Goal: Task Accomplishment & Management: Manage account settings

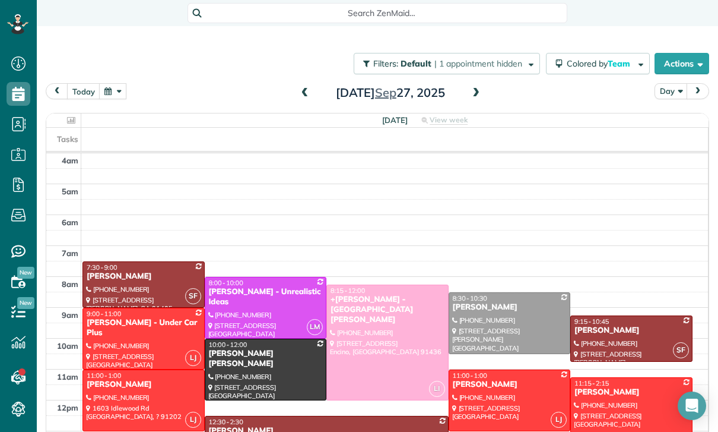
scroll to position [93, 0]
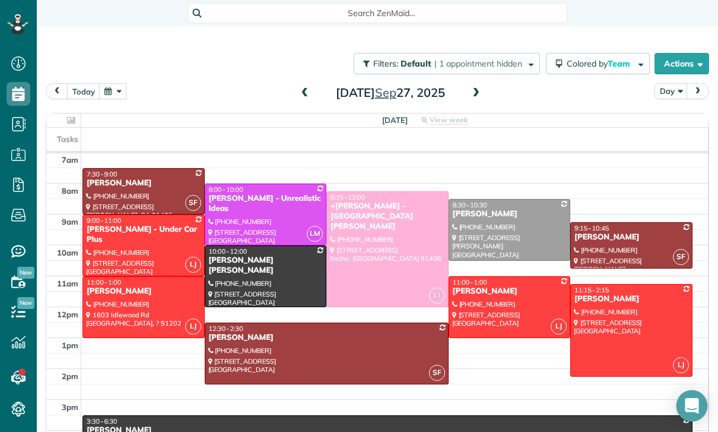
click at [691, 414] on div "Open Intercom Messenger" at bounding box center [692, 405] width 31 height 31
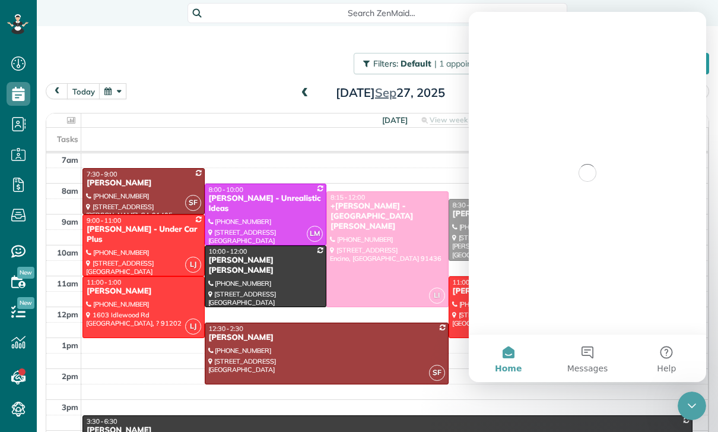
scroll to position [0, 0]
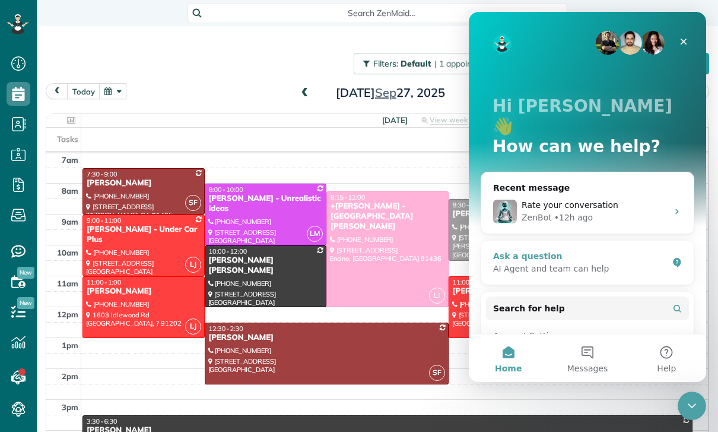
click at [522, 262] on div "AI Agent and team can help" at bounding box center [580, 268] width 175 height 12
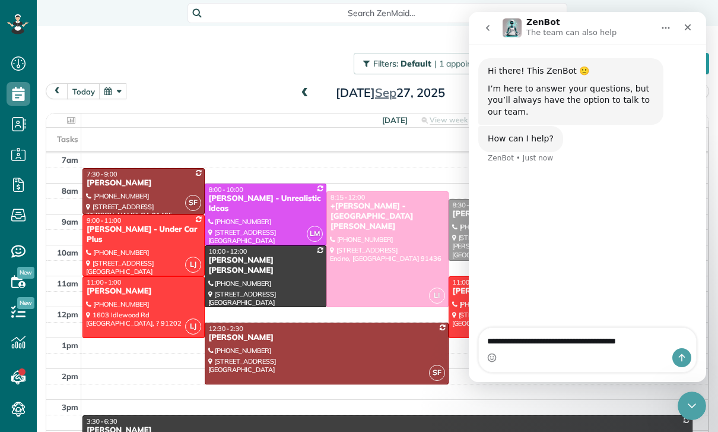
type textarea "**********"
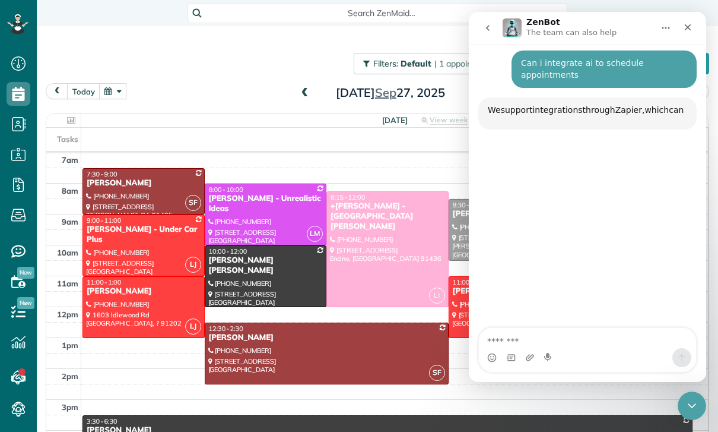
scroll to position [119, 0]
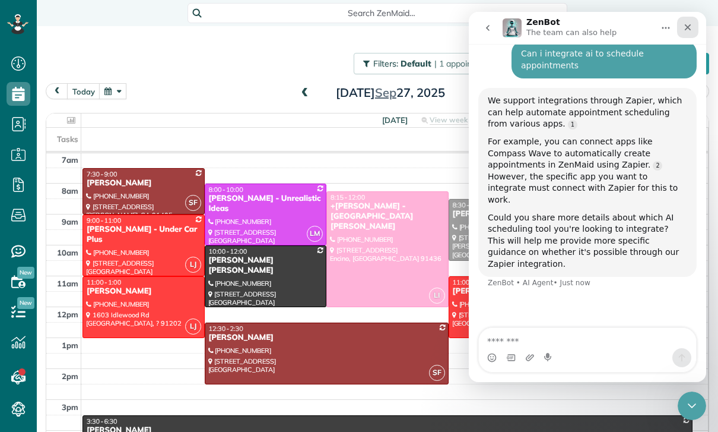
click at [689, 25] on icon "Close" at bounding box center [687, 27] width 9 height 9
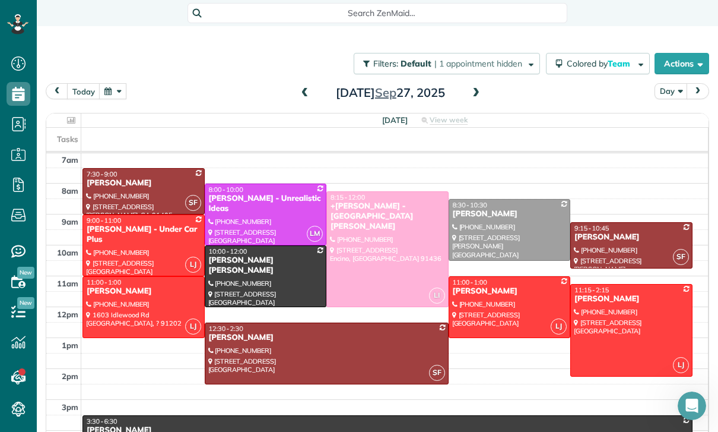
scroll to position [0, 0]
click at [692, 409] on icon "Open Intercom Messenger" at bounding box center [691, 404] width 20 height 20
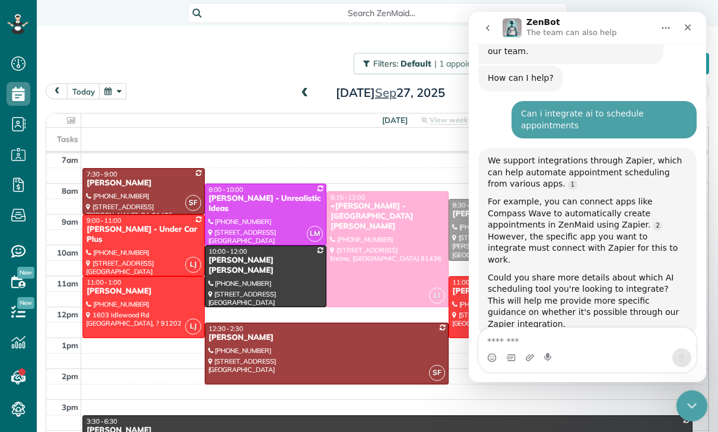
scroll to position [65, 0]
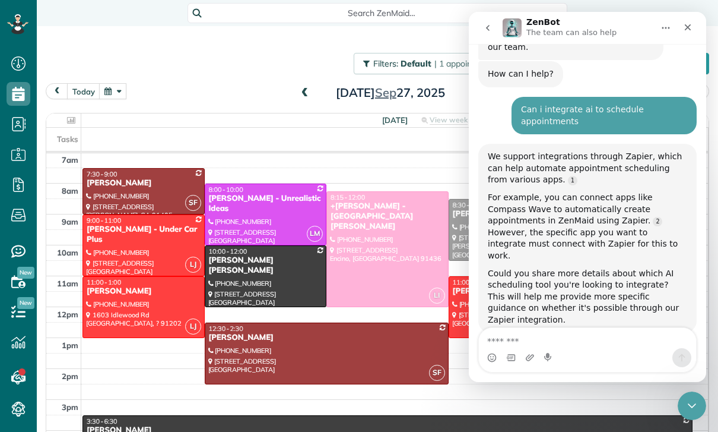
click at [489, 24] on icon "go back" at bounding box center [487, 27] width 9 height 9
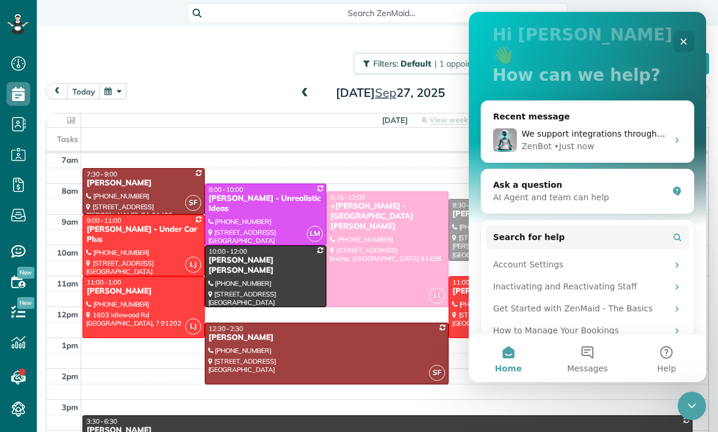
scroll to position [70, 0]
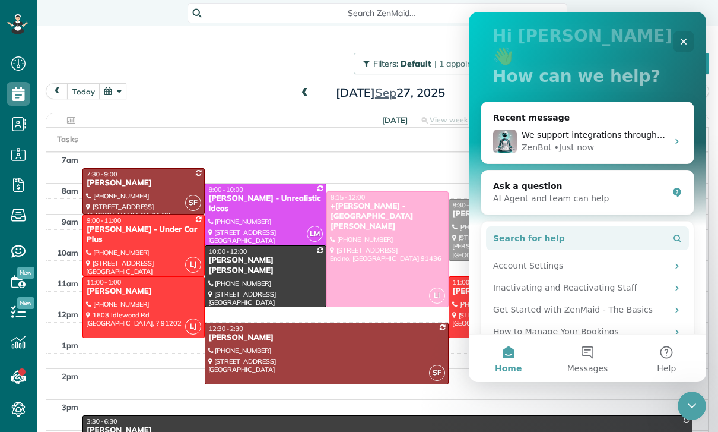
click at [545, 232] on span "Search for help" at bounding box center [529, 238] width 72 height 12
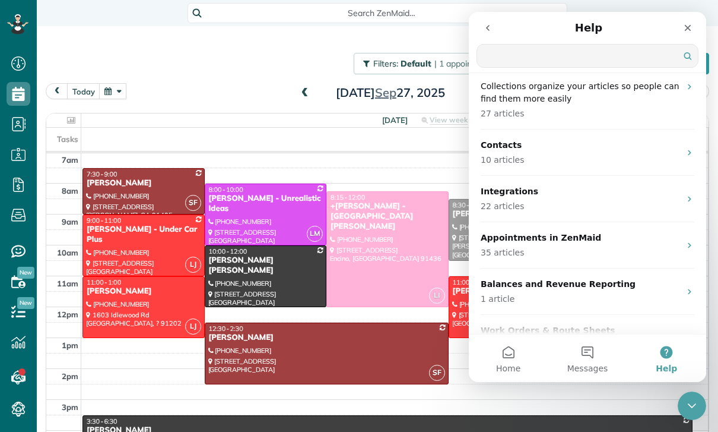
scroll to position [129, 0]
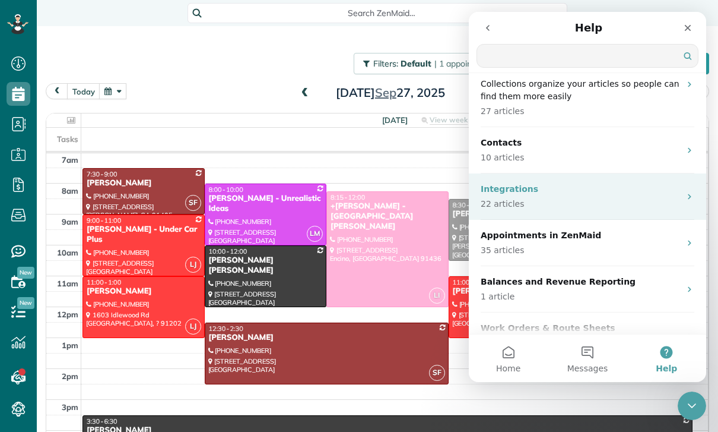
click at [575, 198] on p "22 articles" at bounding box center [580, 204] width 199 height 12
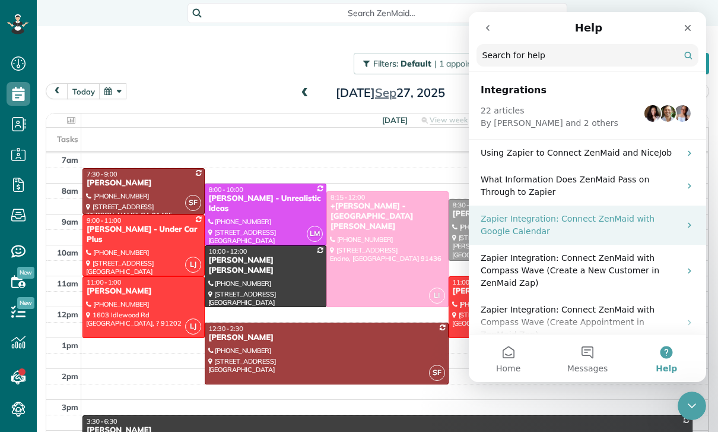
click at [518, 230] on p "Zapier Integration: Connect ZenMaid with Google Calendar" at bounding box center [580, 225] width 199 height 25
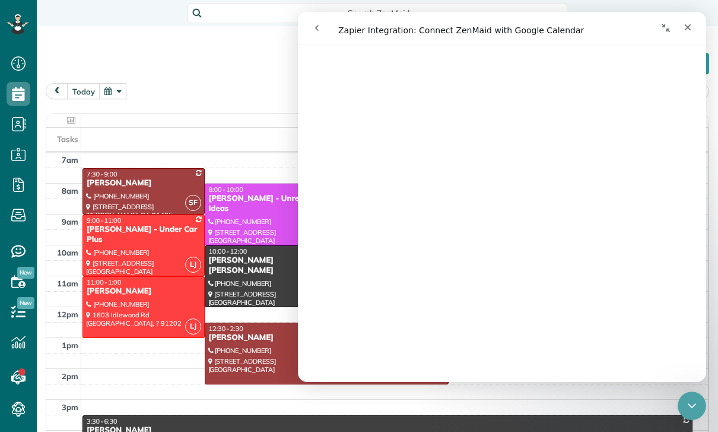
scroll to position [2370, 0]
click at [324, 34] on button "go back" at bounding box center [317, 28] width 23 height 23
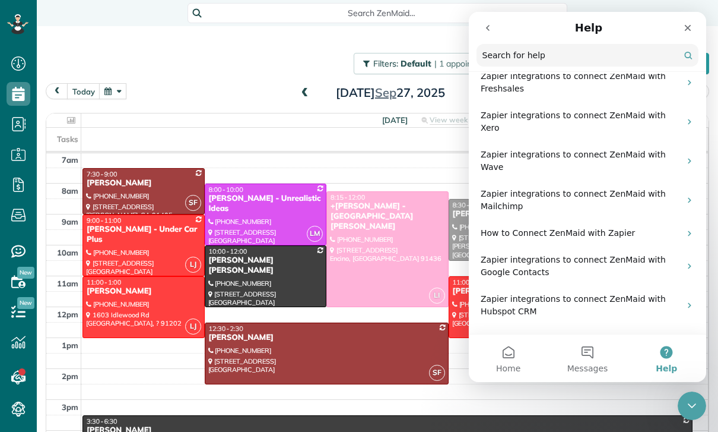
scroll to position [598, 0]
click at [512, 372] on p "Integrations & Automations" at bounding box center [580, 378] width 199 height 12
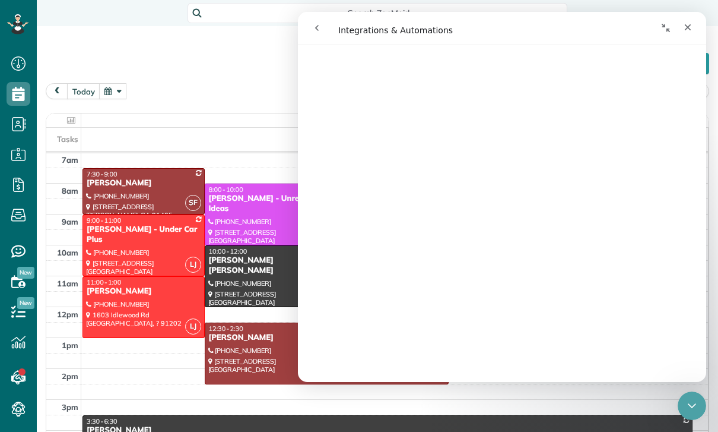
scroll to position [2648, 0]
click at [318, 28] on icon "go back" at bounding box center [316, 27] width 9 height 9
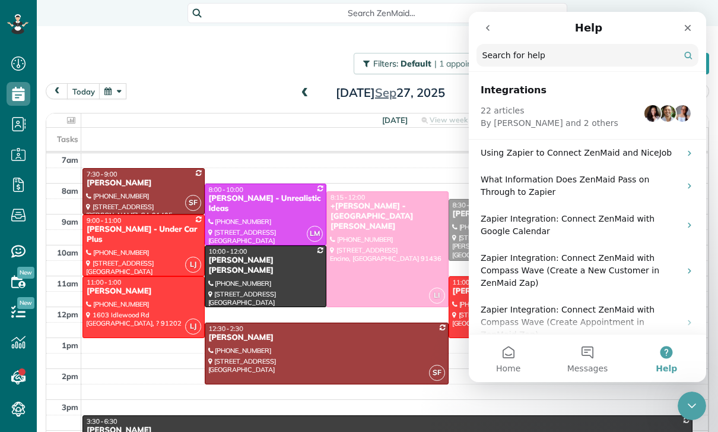
scroll to position [0, 0]
click at [490, 32] on icon "go back" at bounding box center [487, 27] width 9 height 9
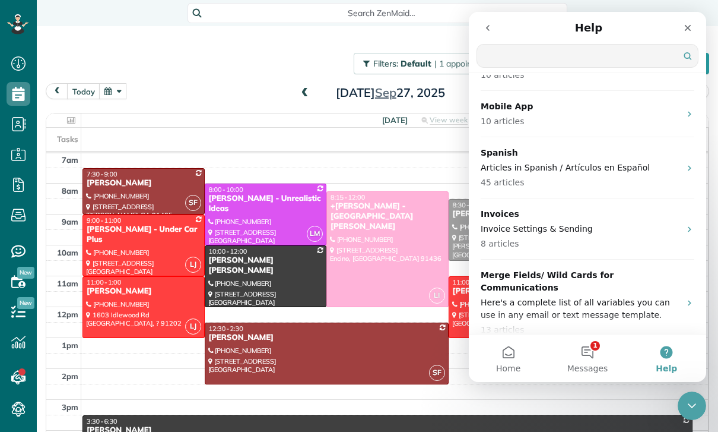
scroll to position [886, 0]
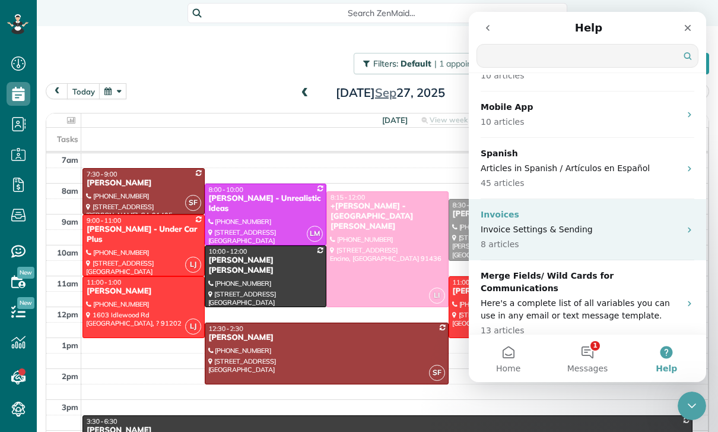
click at [615, 240] on p "8 articles" at bounding box center [580, 244] width 199 height 12
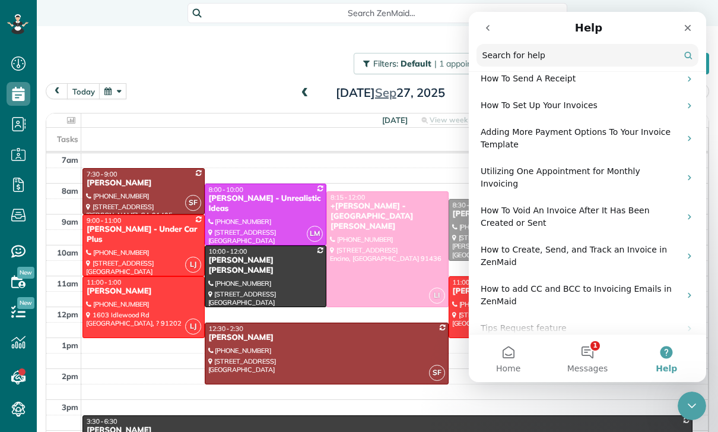
scroll to position [89, 0]
click at [584, 351] on button "1 Messages" at bounding box center [587, 357] width 79 height 47
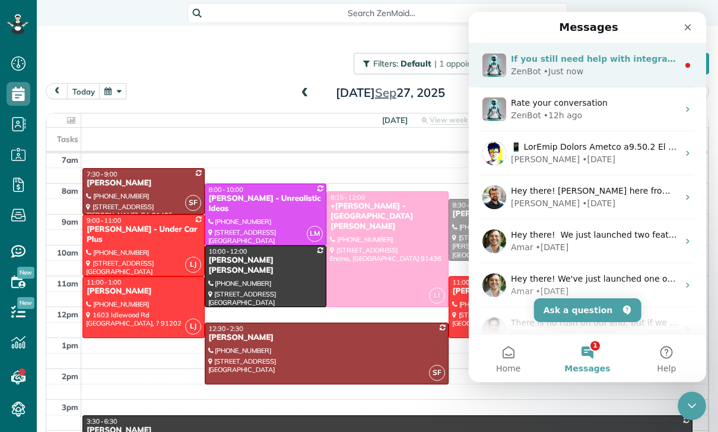
click at [622, 73] on div "ZenBot • Just now" at bounding box center [594, 71] width 167 height 12
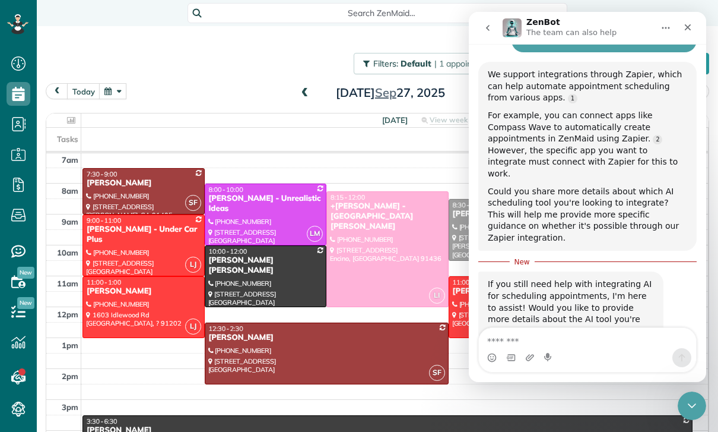
scroll to position [156, 0]
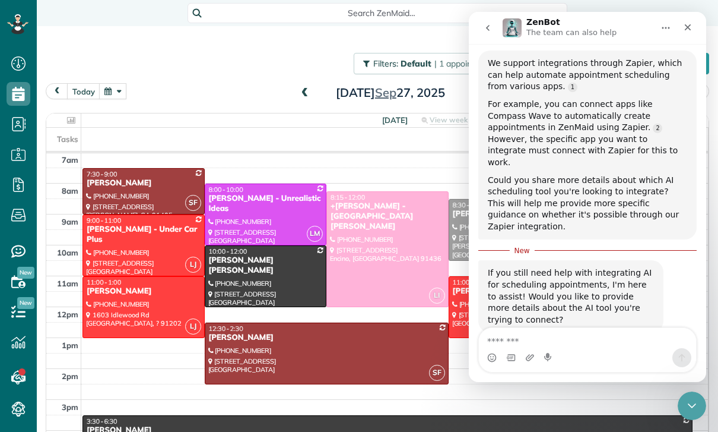
click at [484, 25] on icon "go back" at bounding box center [487, 27] width 9 height 9
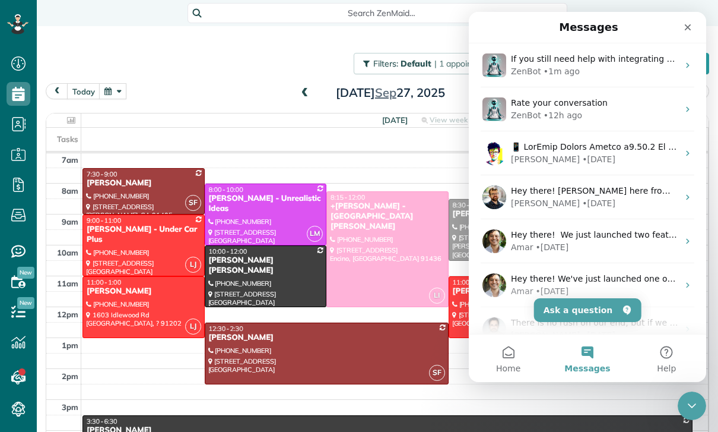
scroll to position [0, 0]
click at [515, 362] on button "Home" at bounding box center [508, 357] width 79 height 47
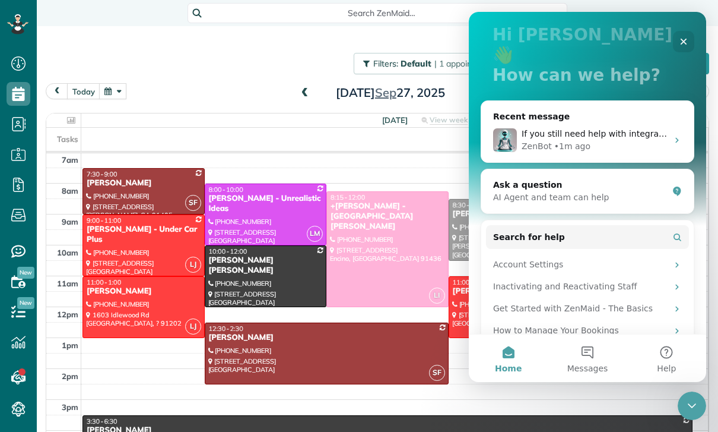
scroll to position [70, 0]
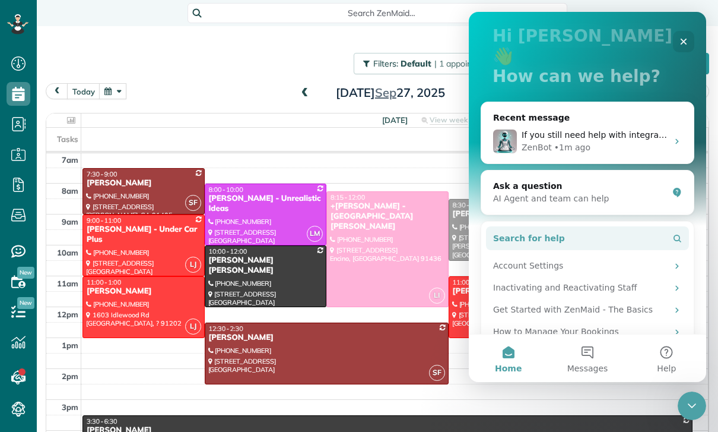
click at [624, 226] on button "Search for help" at bounding box center [587, 238] width 203 height 24
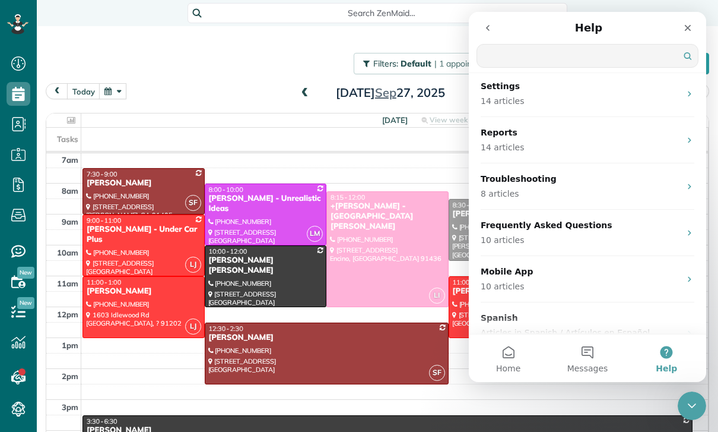
scroll to position [721, 0]
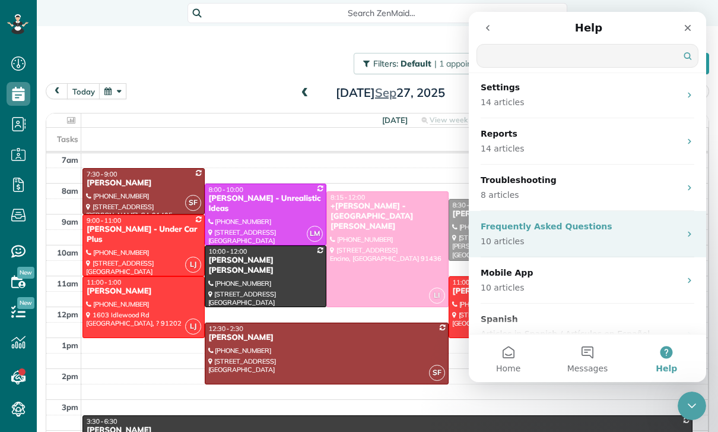
click at [634, 231] on p "Frequently Asked Questions" at bounding box center [580, 226] width 199 height 12
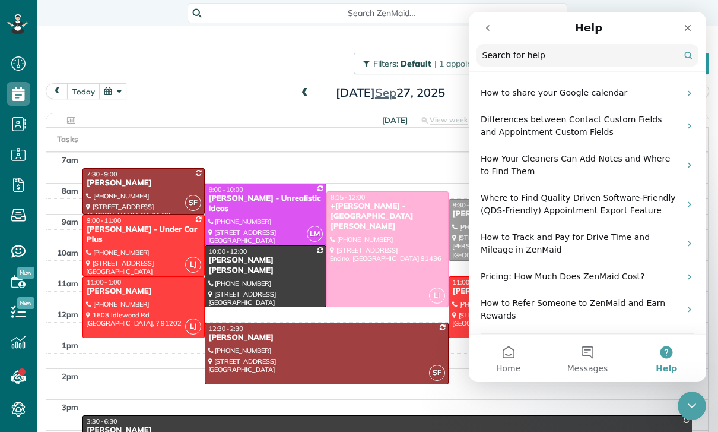
scroll to position [153, 0]
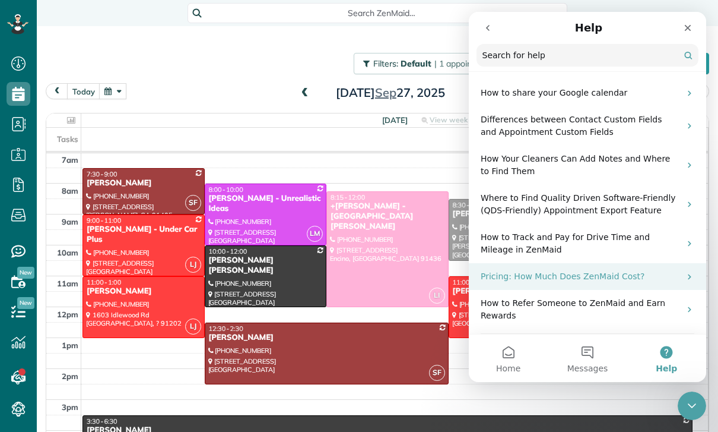
click at [587, 274] on p "Pricing: How Much Does ZenMaid Cost?" at bounding box center [580, 276] width 199 height 12
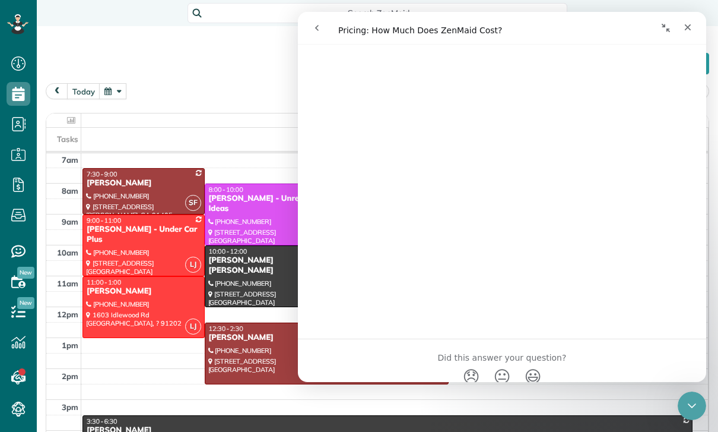
scroll to position [2197, 0]
click at [689, 21] on div "Close" at bounding box center [687, 27] width 21 height 21
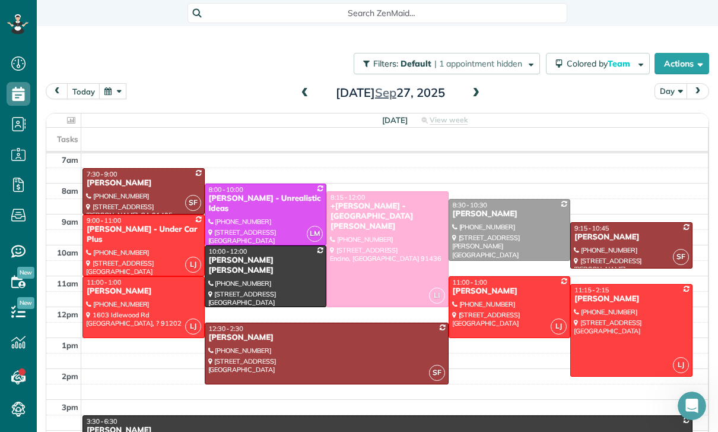
scroll to position [38, 0]
click at [20, 416] on icon at bounding box center [19, 409] width 24 height 24
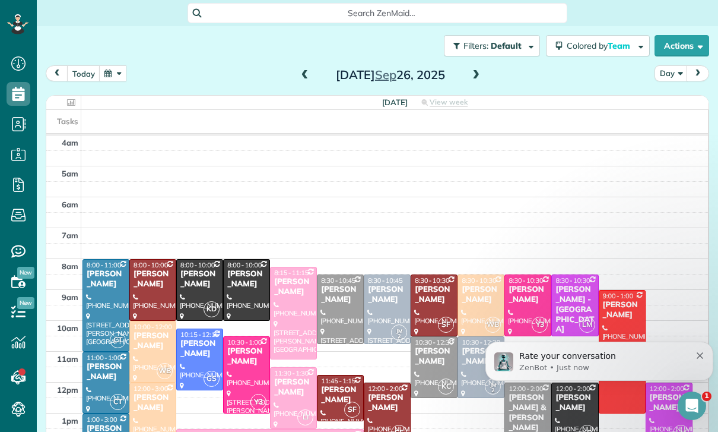
scroll to position [93, 0]
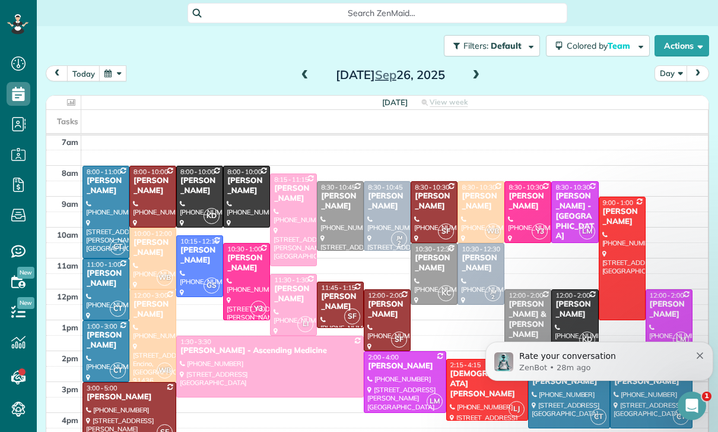
click at [119, 80] on button "button" at bounding box center [112, 73] width 27 height 16
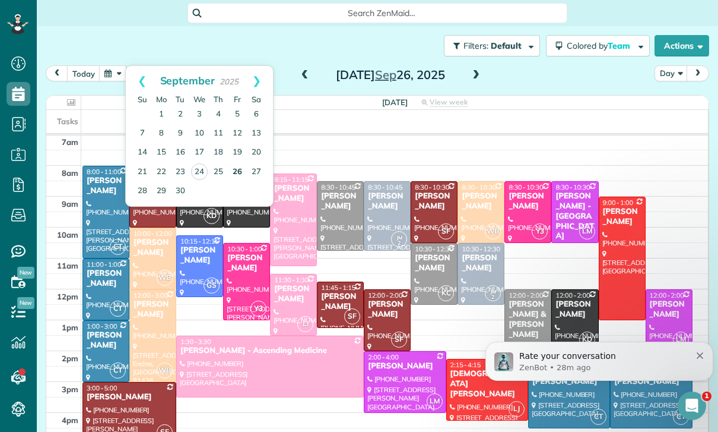
click at [235, 173] on link "26" at bounding box center [237, 172] width 19 height 19
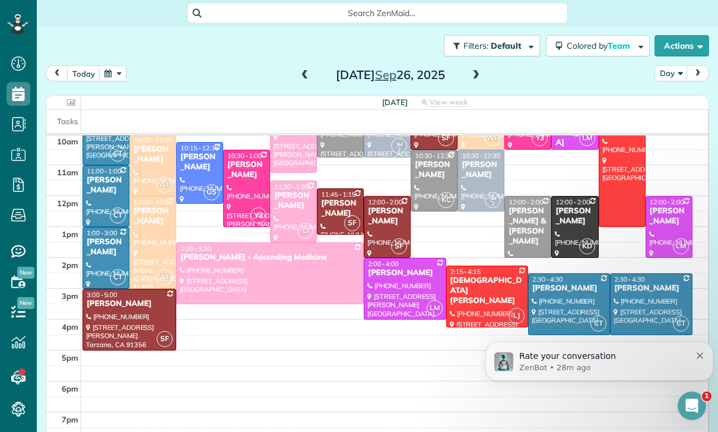
scroll to position [186, 0]
click at [697, 356] on icon "Dismiss notification" at bounding box center [700, 355] width 7 height 7
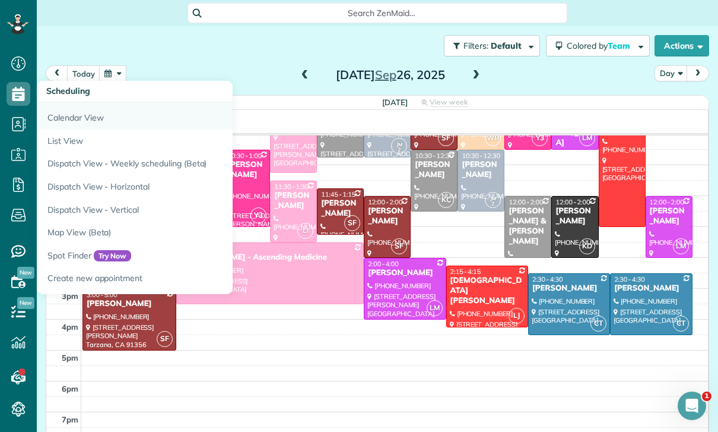
click at [58, 112] on link "Calendar View" at bounding box center [185, 115] width 297 height 27
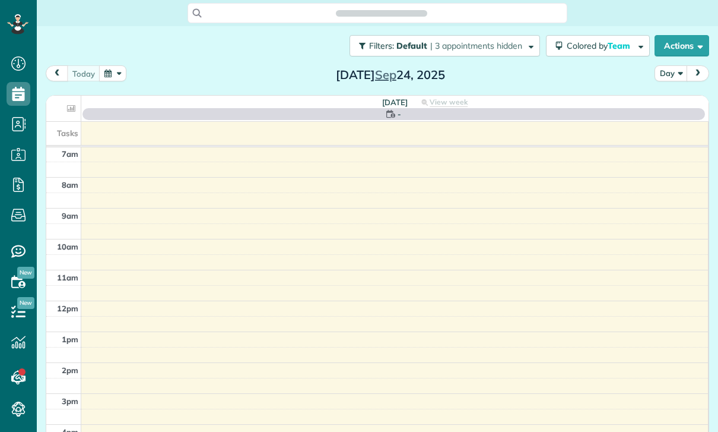
scroll to position [5, 5]
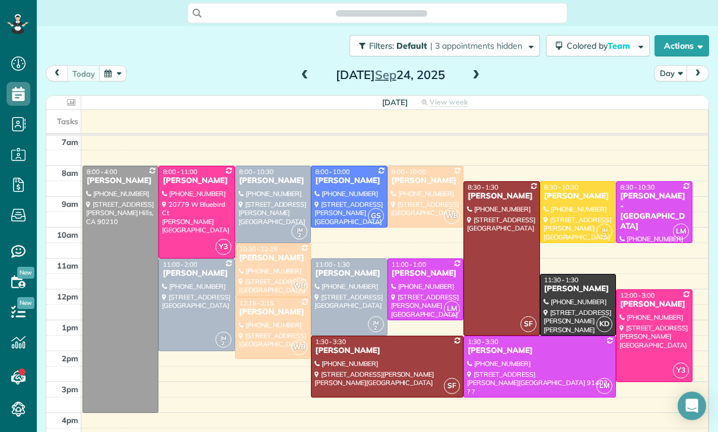
click at [111, 80] on button "button" at bounding box center [112, 73] width 27 height 16
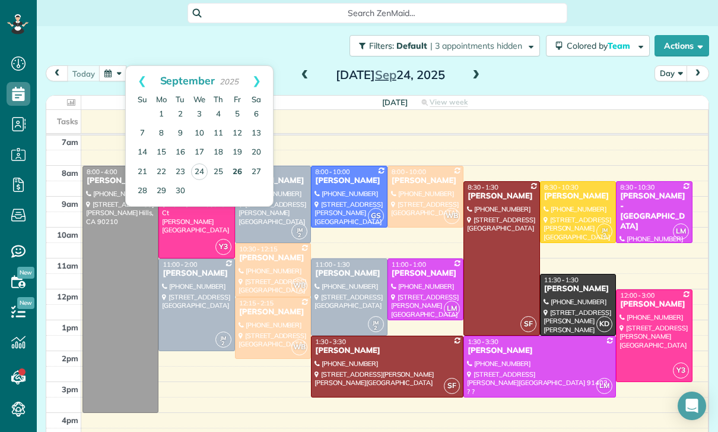
click at [239, 167] on link "26" at bounding box center [237, 172] width 19 height 19
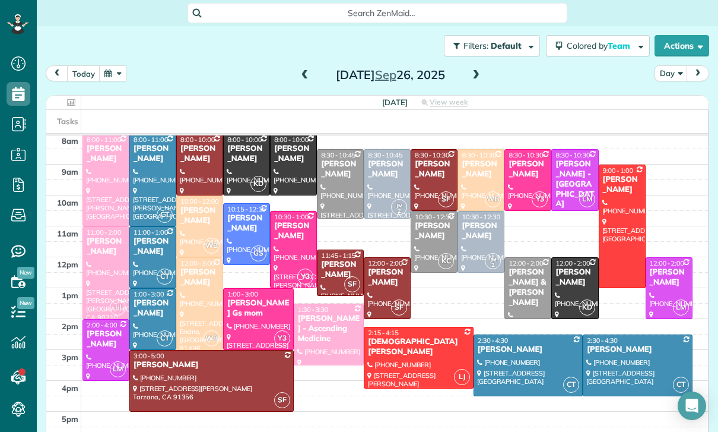
scroll to position [122, 0]
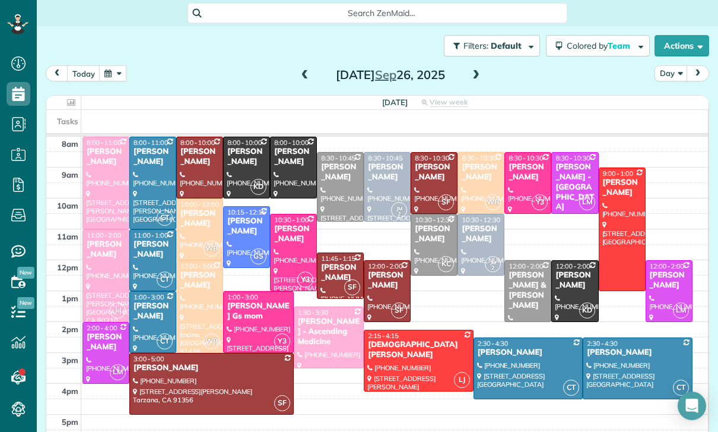
click at [249, 316] on div "Elma Vahramian - Lala Gs mom" at bounding box center [259, 311] width 64 height 20
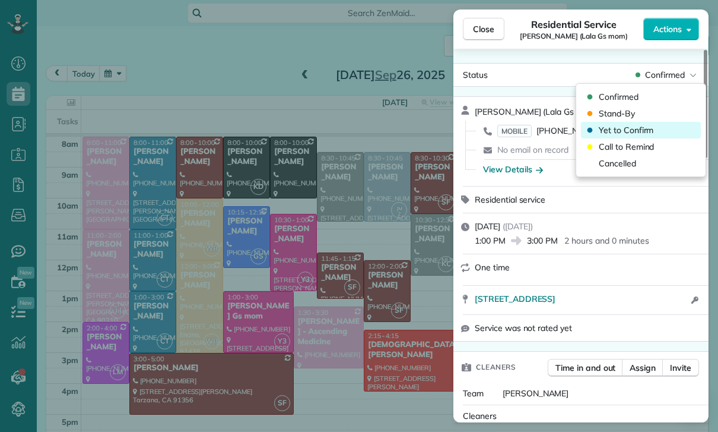
click at [624, 128] on span "Yet to Confirm" at bounding box center [626, 130] width 55 height 12
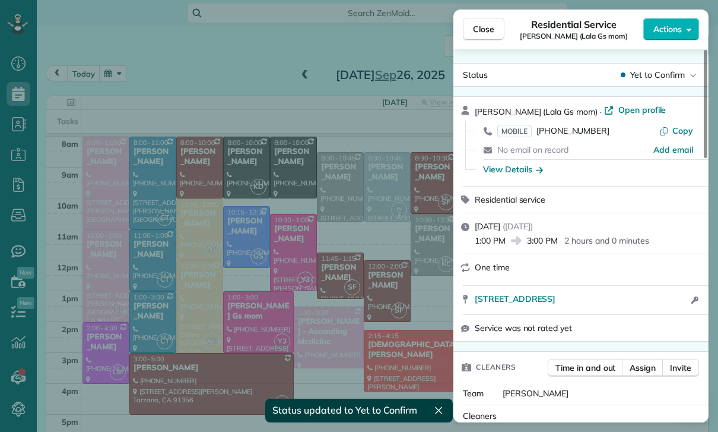
scroll to position [122, 0]
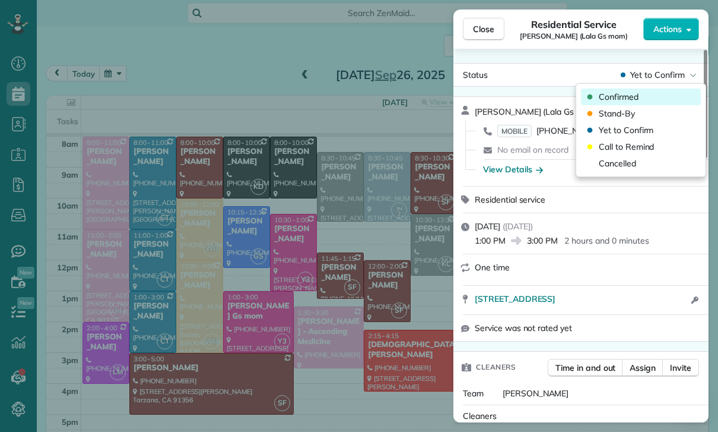
click at [629, 93] on span "Confirmed" at bounding box center [619, 97] width 40 height 12
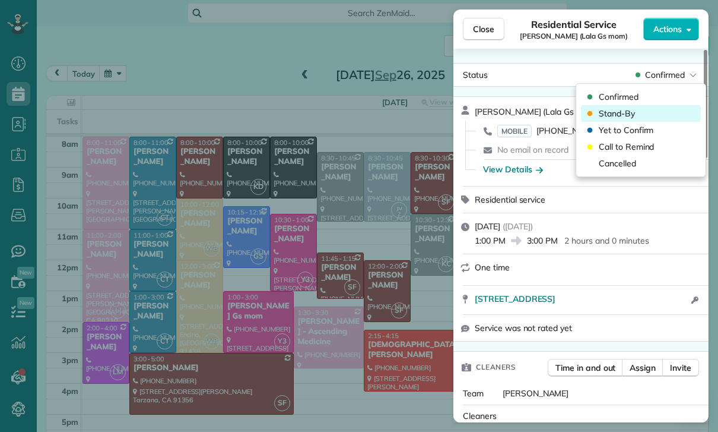
click at [629, 110] on span "Stand-By" at bounding box center [617, 113] width 36 height 12
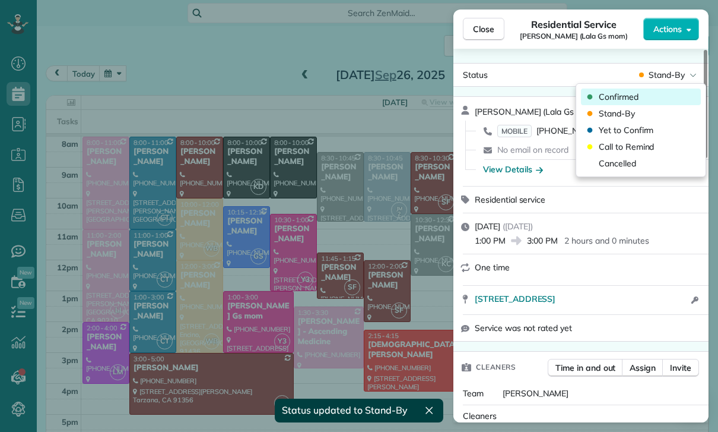
click at [644, 97] on div "Confirmed" at bounding box center [641, 96] width 120 height 17
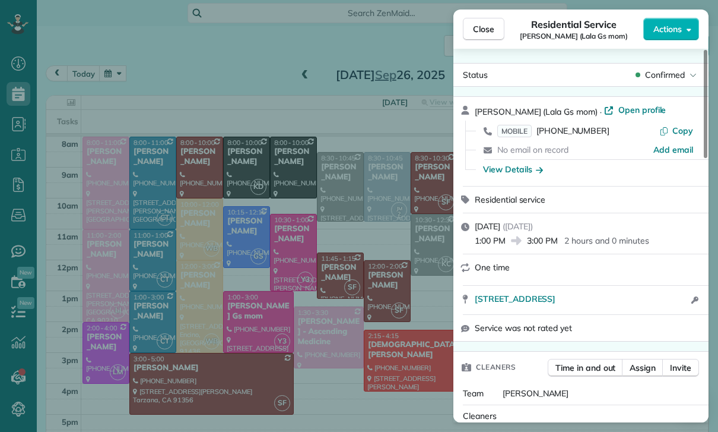
click at [355, 264] on div "Close Residential Service Elma Vahramian (Lala Gs mom) Actions Status Confirmed…" at bounding box center [359, 216] width 718 height 432
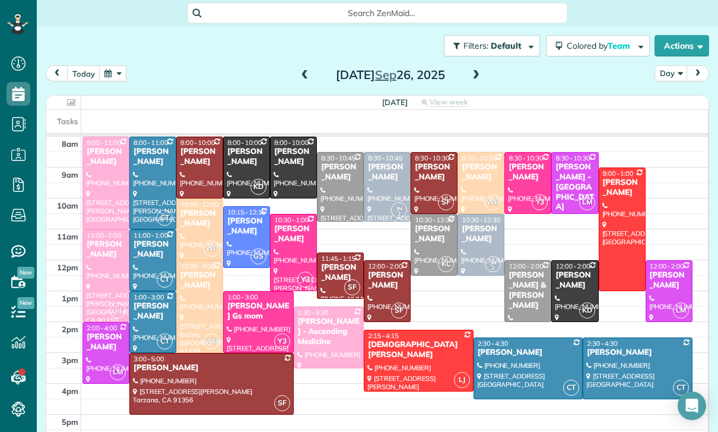
click at [117, 72] on button "button" at bounding box center [112, 73] width 27 height 16
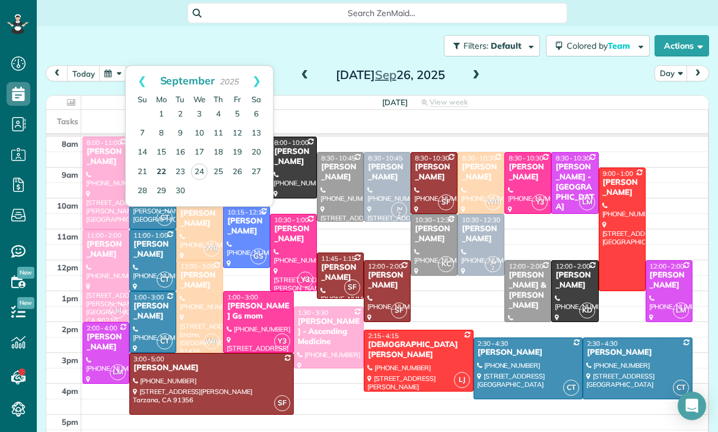
click at [161, 170] on link "22" at bounding box center [161, 172] width 19 height 19
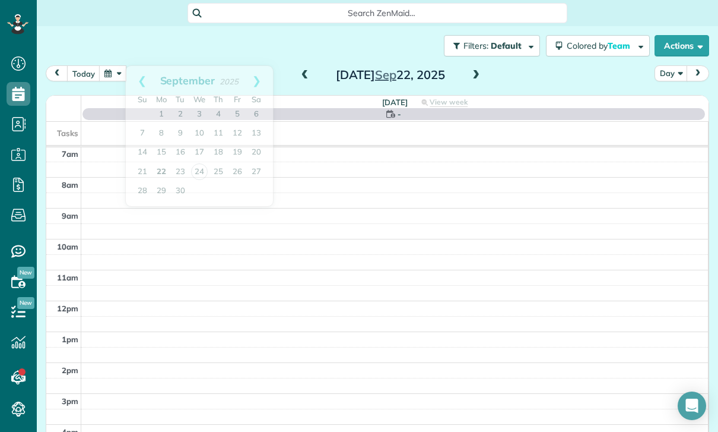
scroll to position [93, 0]
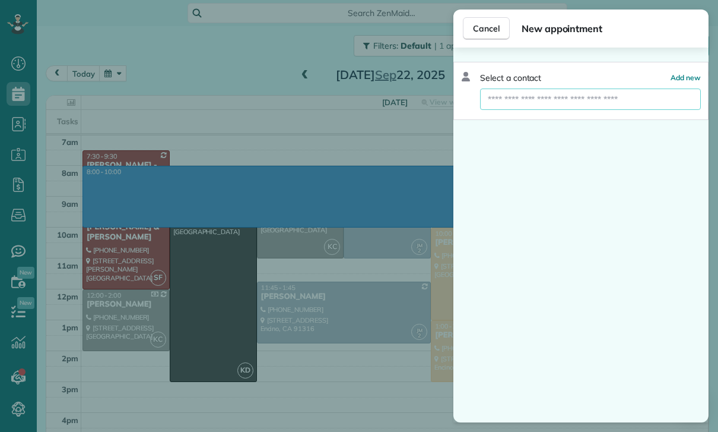
click at [563, 99] on input "text" at bounding box center [590, 98] width 221 height 21
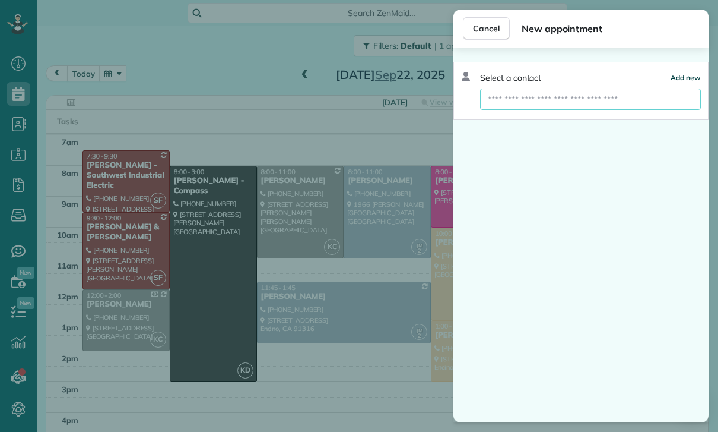
click at [679, 80] on span "Add new" at bounding box center [686, 77] width 30 height 9
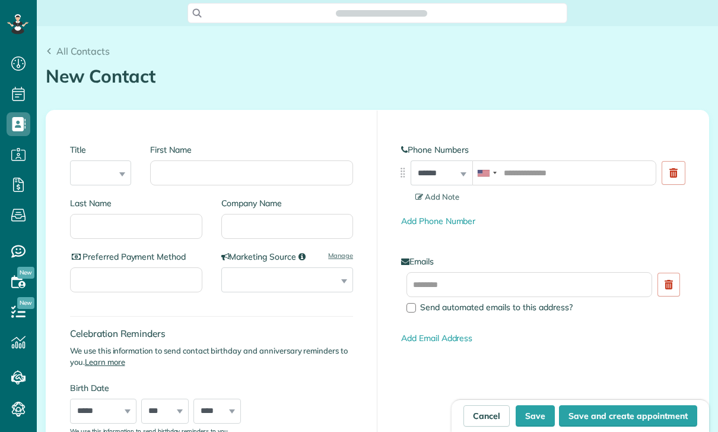
scroll to position [5, 5]
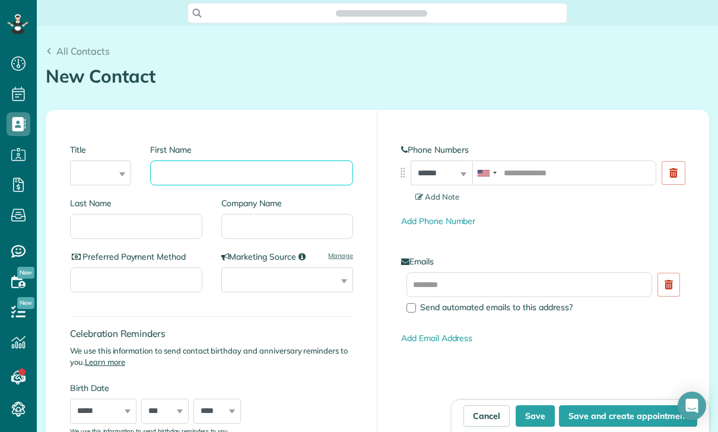
click at [231, 179] on input "First Name" at bounding box center [251, 172] width 203 height 25
type input "****"
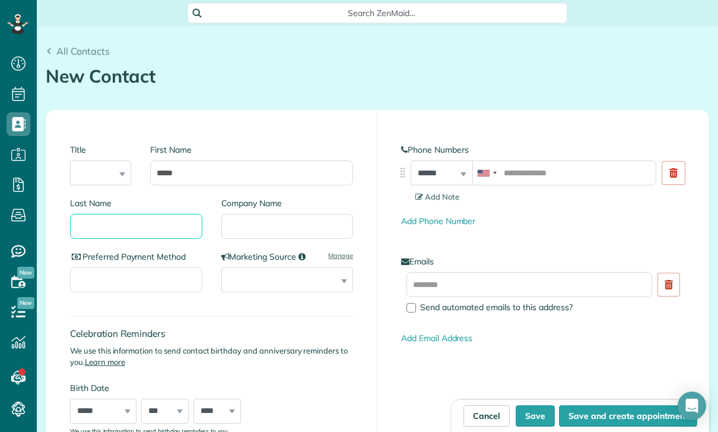
click at [145, 223] on input "Last Name" at bounding box center [136, 226] width 132 height 25
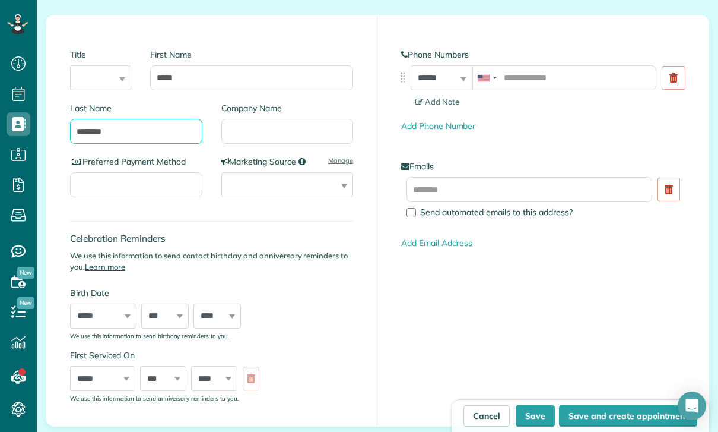
scroll to position [96, 0]
type input "********"
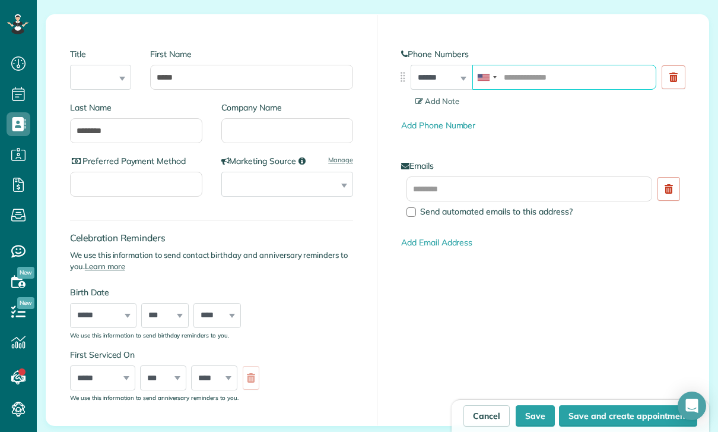
click at [537, 71] on input "tel" at bounding box center [565, 77] width 185 height 25
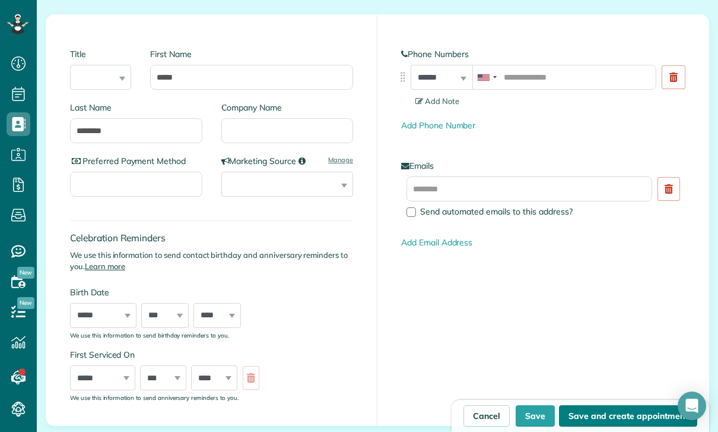
click at [600, 421] on button "Save and create appointment" at bounding box center [628, 415] width 138 height 21
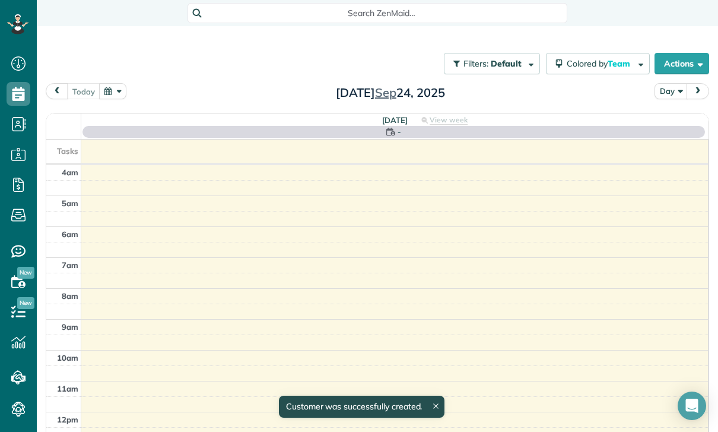
scroll to position [93, 0]
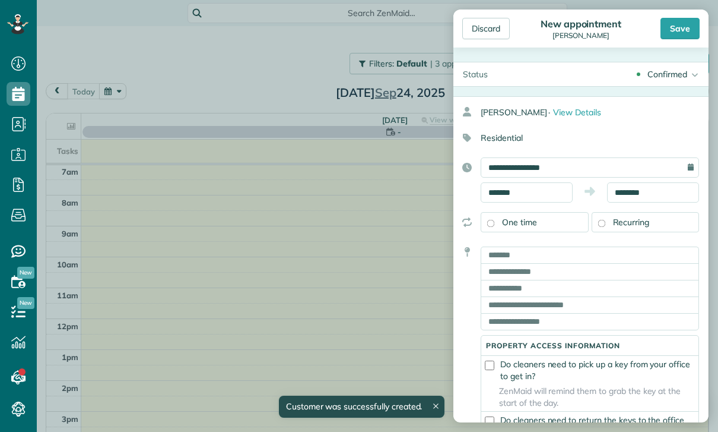
scroll to position [93, 0]
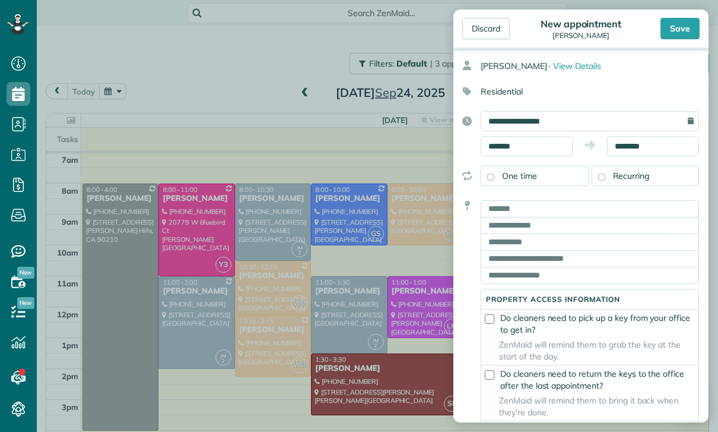
scroll to position [47, 0]
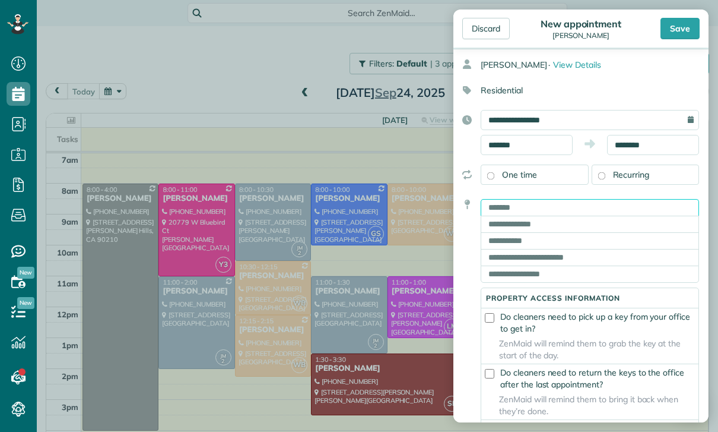
click at [561, 212] on input "text" at bounding box center [590, 207] width 218 height 17
type input "**********"
type input "**"
type input "*****"
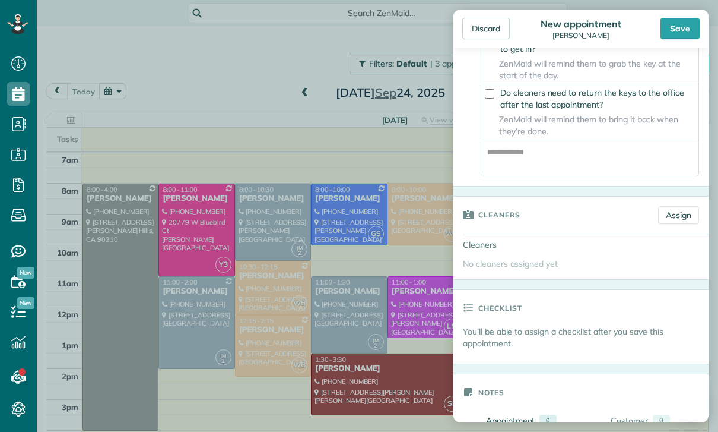
scroll to position [329, 0]
click at [693, 222] on link "Assign" at bounding box center [678, 213] width 41 height 18
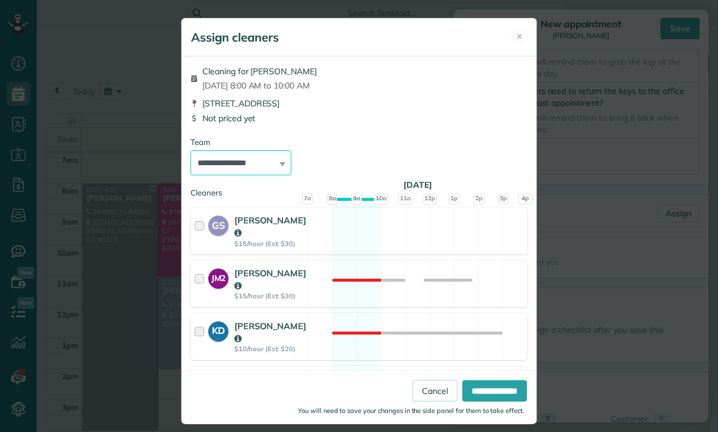
click at [271, 170] on select "**********" at bounding box center [241, 162] width 101 height 25
select select "**"
click at [488, 401] on input "**********" at bounding box center [495, 390] width 65 height 21
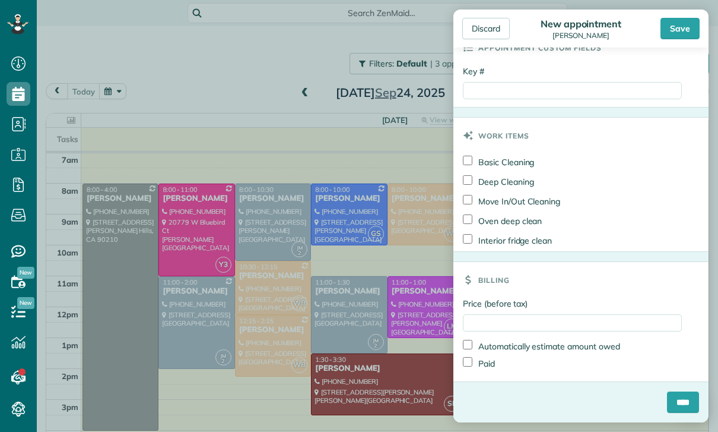
scroll to position [882, 0]
click at [674, 397] on input "****" at bounding box center [683, 401] width 32 height 21
click at [678, 408] on input "****" at bounding box center [683, 401] width 32 height 21
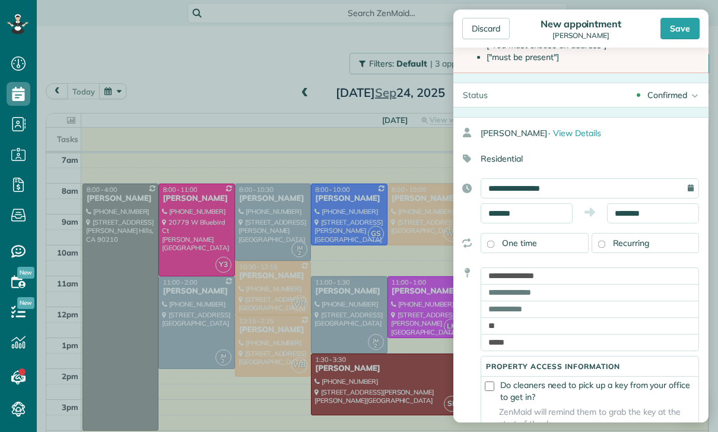
scroll to position [58, 0]
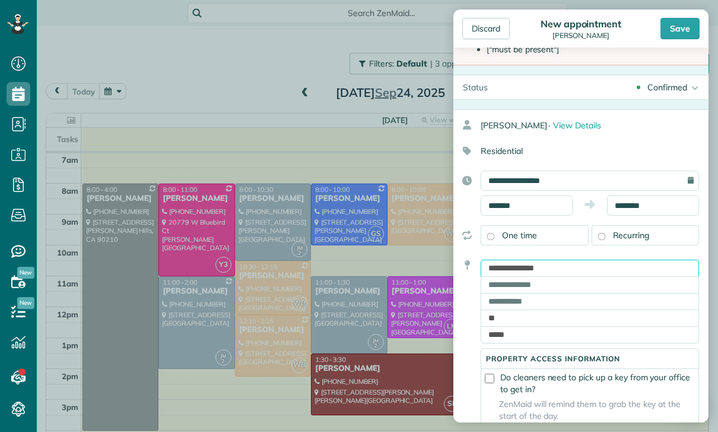
click at [649, 265] on input "**********" at bounding box center [590, 267] width 218 height 17
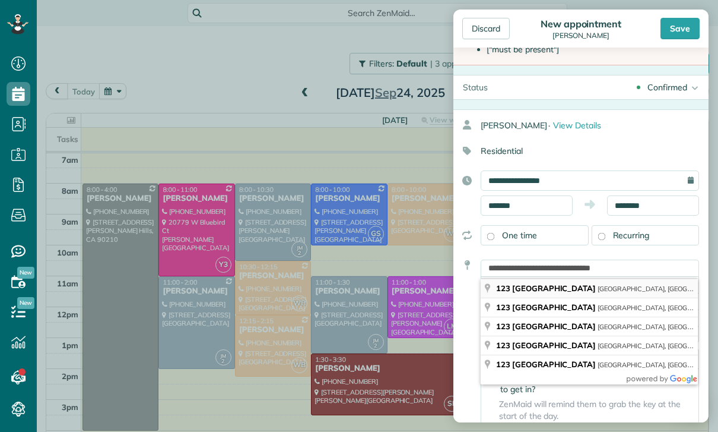
type input "**********"
type input "**"
type input "*****"
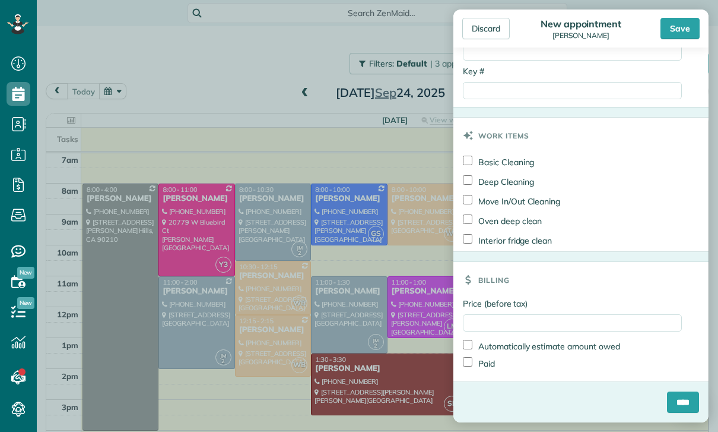
scroll to position [974, 0]
click at [678, 407] on input "****" at bounding box center [683, 401] width 32 height 21
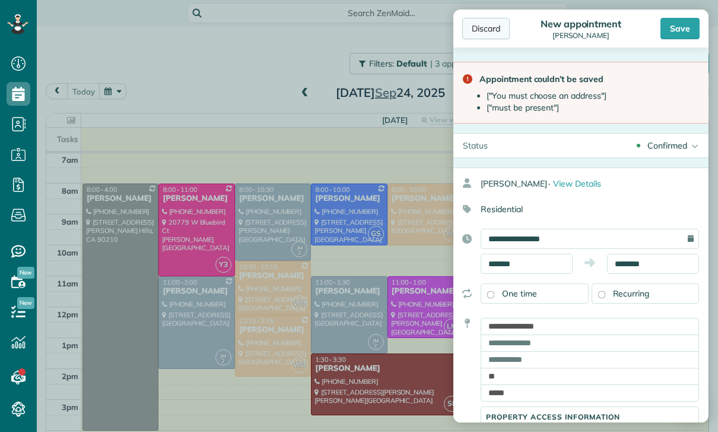
click at [484, 31] on div "Discard" at bounding box center [486, 28] width 47 height 21
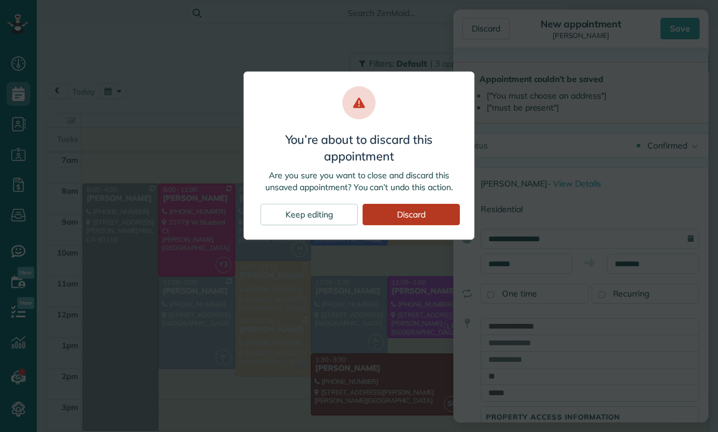
click at [417, 217] on div "Discard" at bounding box center [411, 214] width 97 height 21
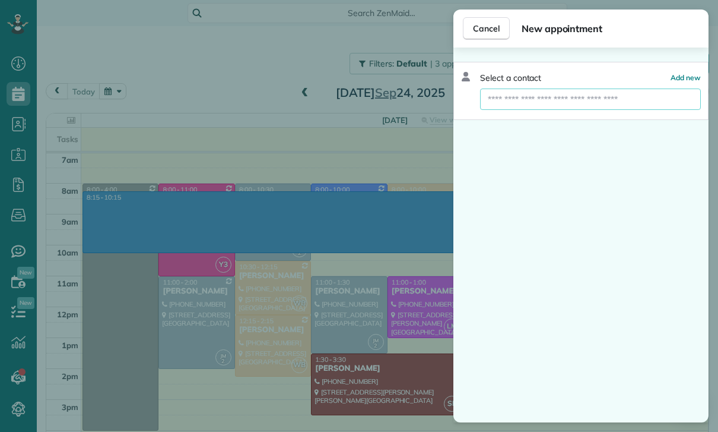
click at [549, 102] on input "text" at bounding box center [590, 98] width 221 height 21
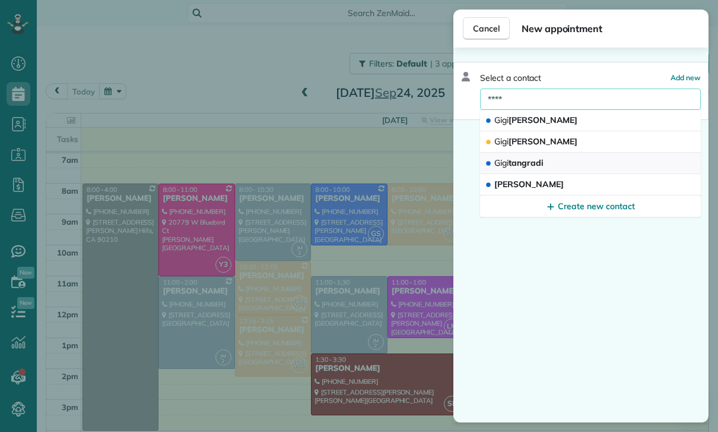
type input "****"
click at [568, 164] on button "Gigi tangradi" at bounding box center [590, 163] width 221 height 21
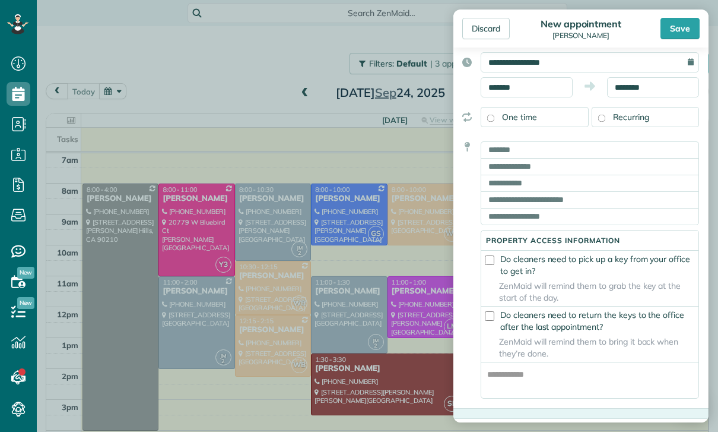
scroll to position [107, 0]
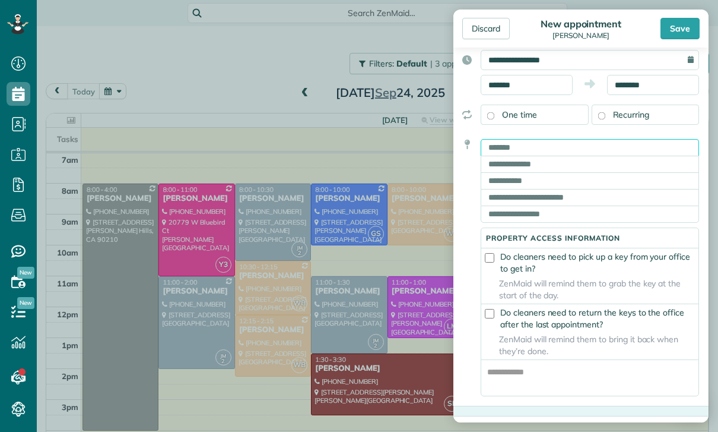
click at [636, 156] on input "text" at bounding box center [590, 147] width 218 height 17
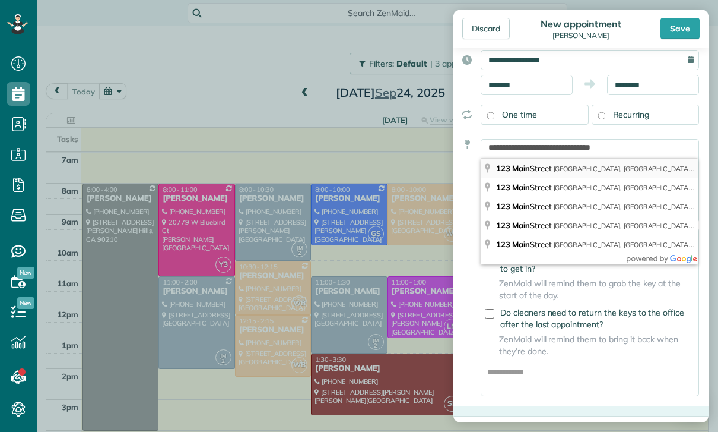
type input "**********"
type input "**"
type input "*****"
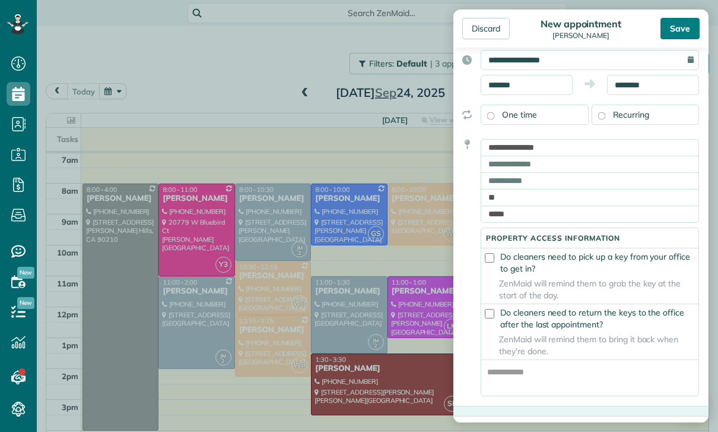
click at [680, 31] on div "Save" at bounding box center [680, 28] width 39 height 21
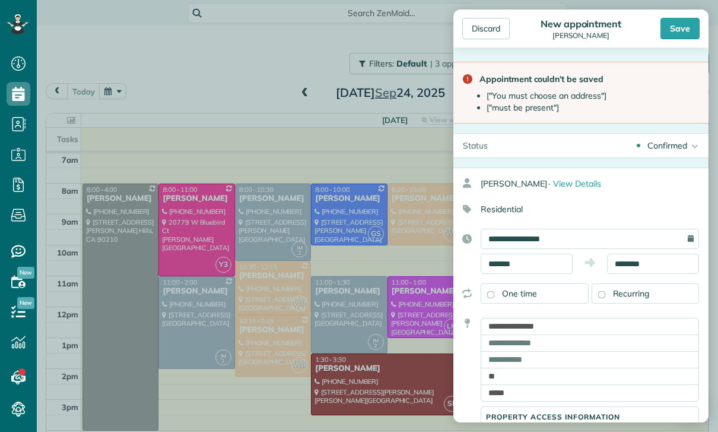
click at [495, 208] on div "Residential" at bounding box center [577, 209] width 246 height 20
click at [476, 209] on icon at bounding box center [467, 209] width 27 height 20
click at [468, 207] on use at bounding box center [467, 209] width 8 height 8
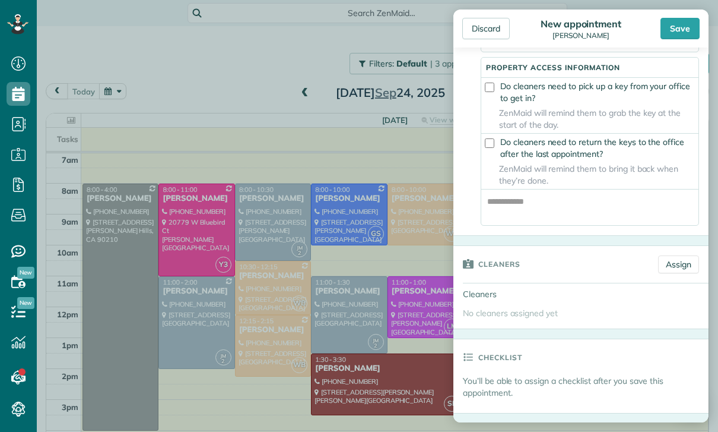
scroll to position [350, 0]
click at [478, 30] on div "Discard" at bounding box center [486, 28] width 47 height 21
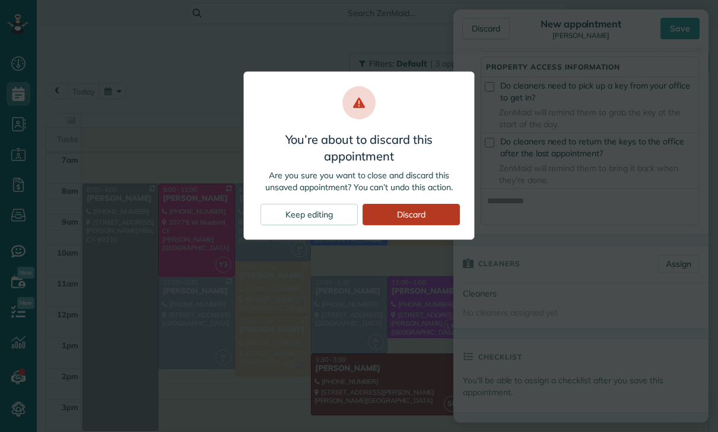
click at [426, 214] on div "Discard" at bounding box center [411, 214] width 97 height 21
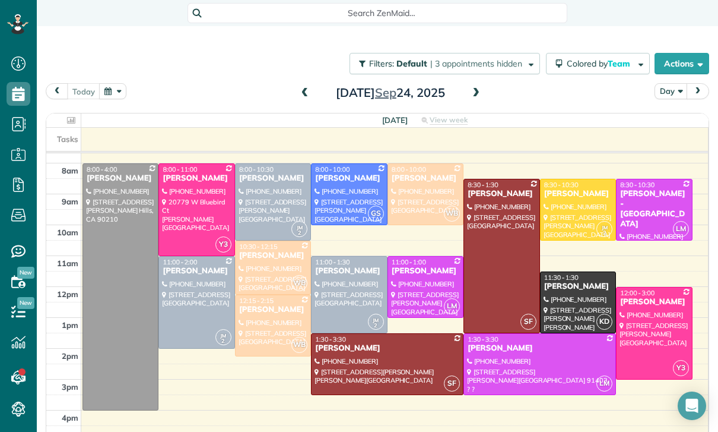
scroll to position [118, 0]
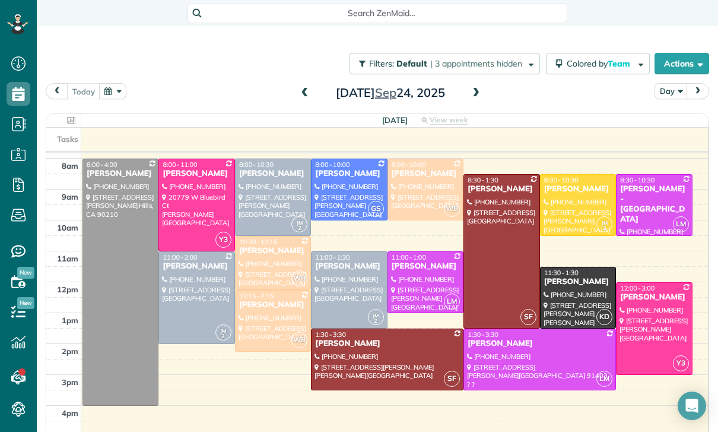
click at [113, 97] on button "button" at bounding box center [112, 91] width 27 height 16
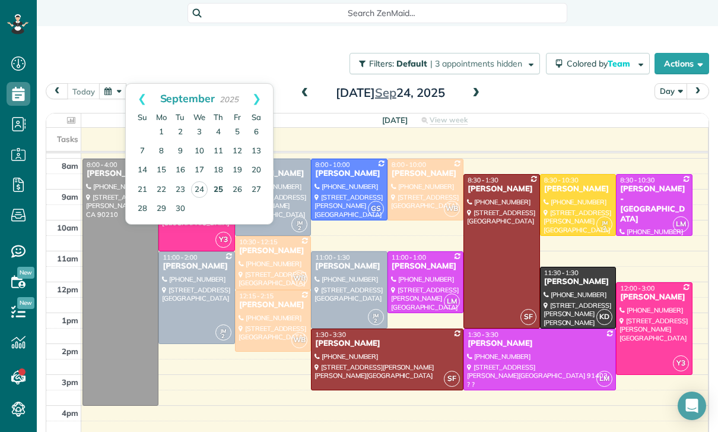
click at [218, 190] on link "25" at bounding box center [218, 189] width 19 height 19
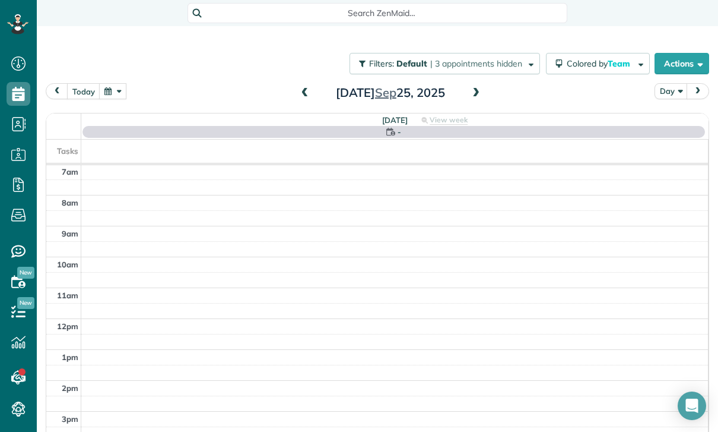
scroll to position [93, 0]
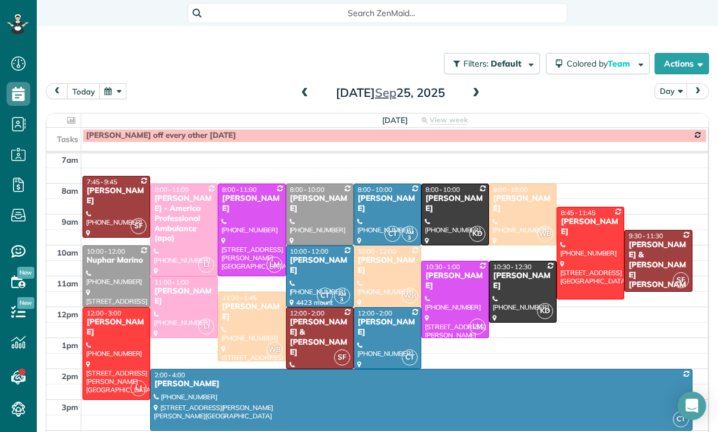
click at [470, 87] on span at bounding box center [476, 93] width 13 height 18
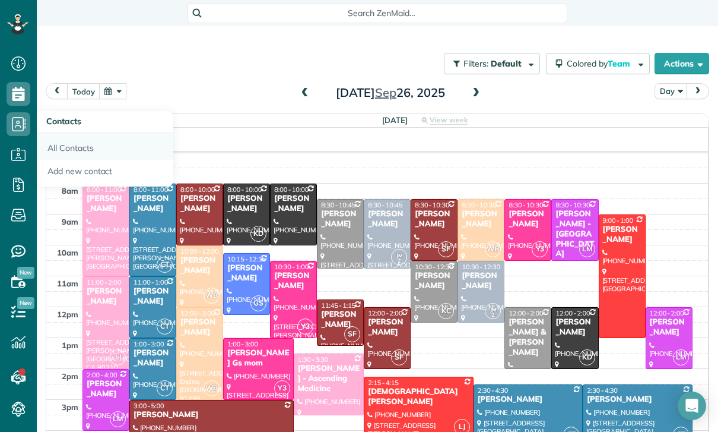
click at [67, 147] on link "All Contacts" at bounding box center [105, 145] width 137 height 27
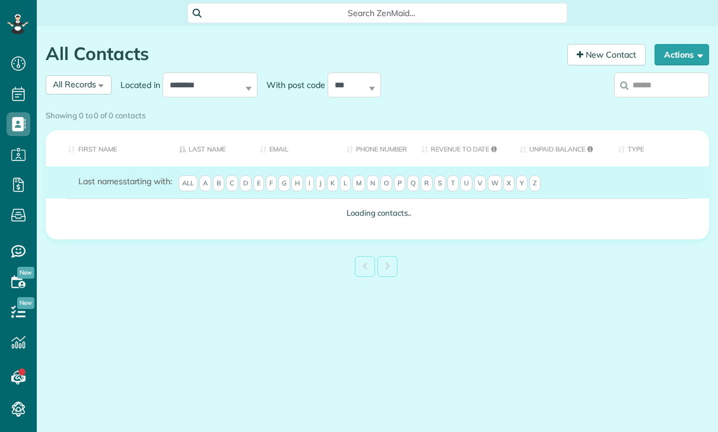
scroll to position [5, 5]
click at [656, 84] on input "search" at bounding box center [662, 84] width 95 height 25
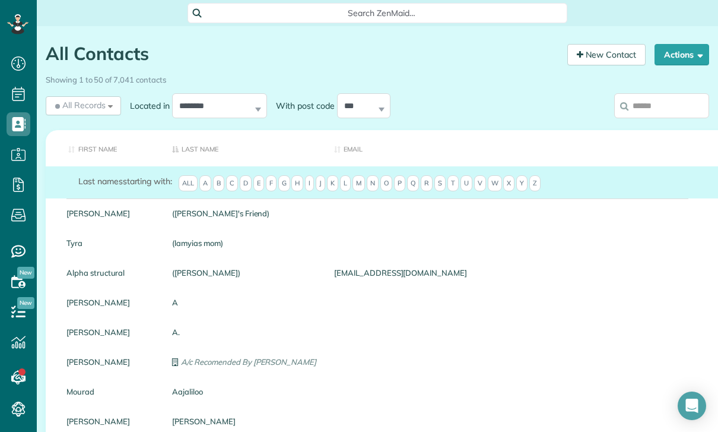
click at [655, 116] on input "search" at bounding box center [662, 105] width 95 height 25
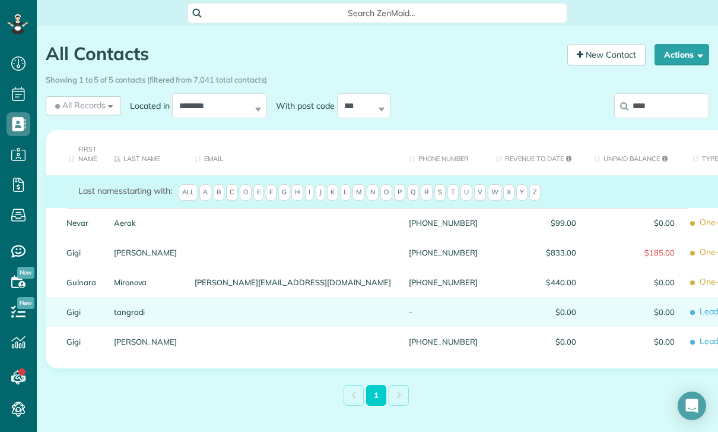
type input "****"
click at [69, 314] on link "Gigi" at bounding box center [81, 312] width 30 height 8
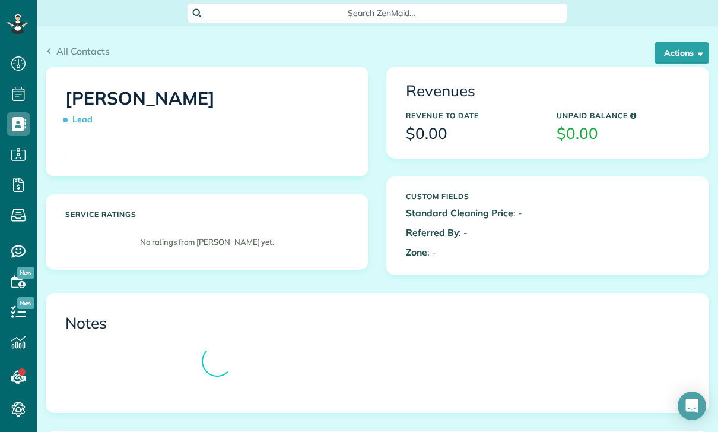
scroll to position [5, 5]
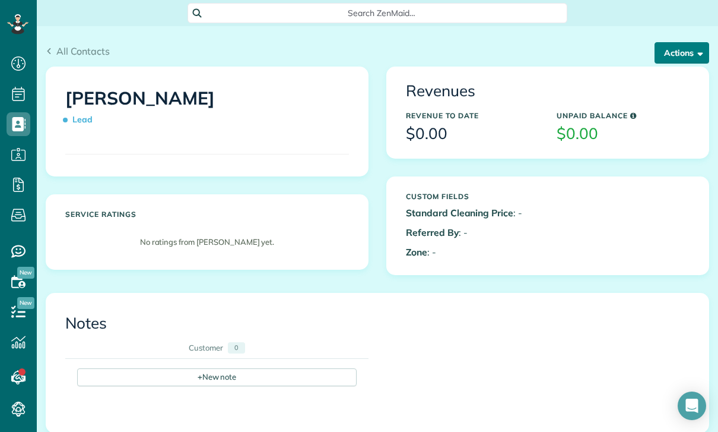
click at [687, 55] on button "Actions" at bounding box center [682, 52] width 55 height 21
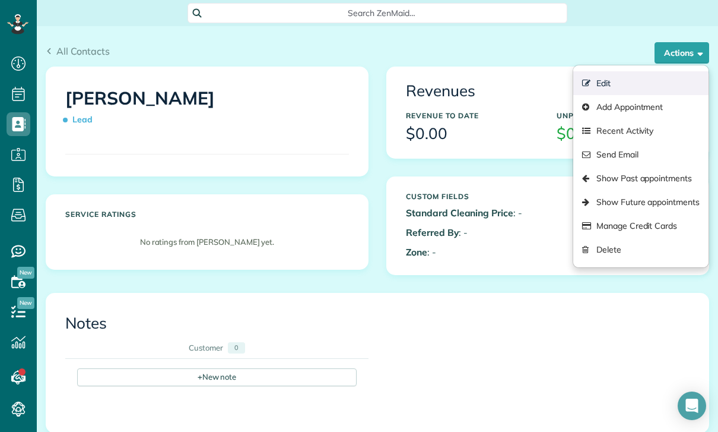
click at [625, 84] on link "Edit" at bounding box center [641, 83] width 135 height 24
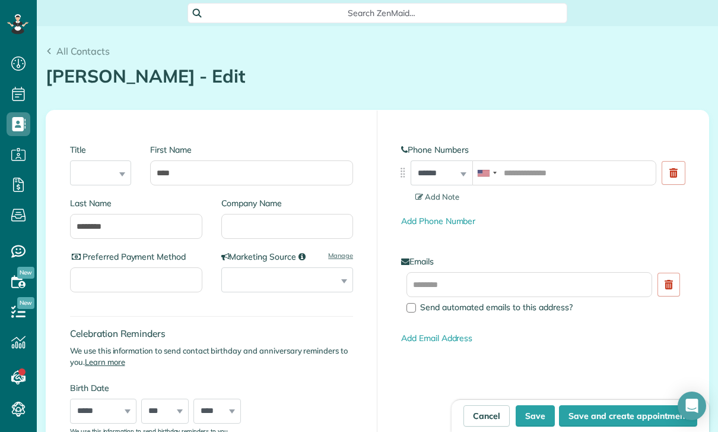
scroll to position [5, 5]
click at [539, 180] on input "tel" at bounding box center [565, 172] width 185 height 25
click at [544, 419] on button "Save" at bounding box center [535, 415] width 39 height 21
type input "**********"
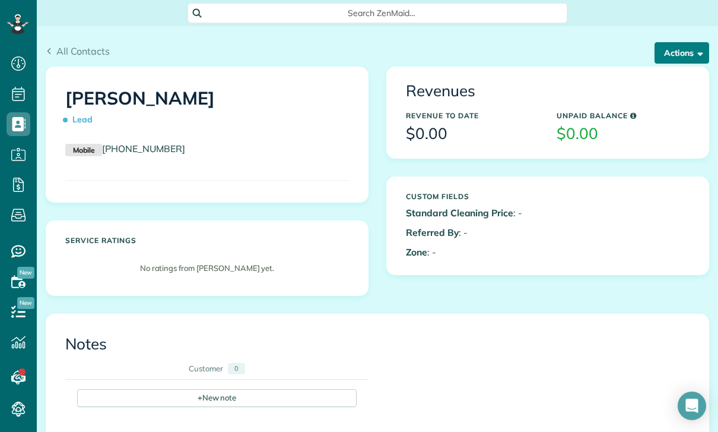
click at [692, 57] on button "Actions" at bounding box center [682, 52] width 55 height 21
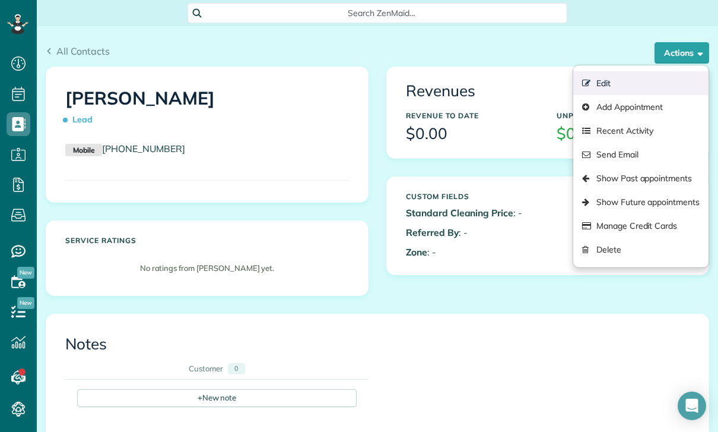
click at [626, 79] on link "Edit" at bounding box center [641, 83] width 135 height 24
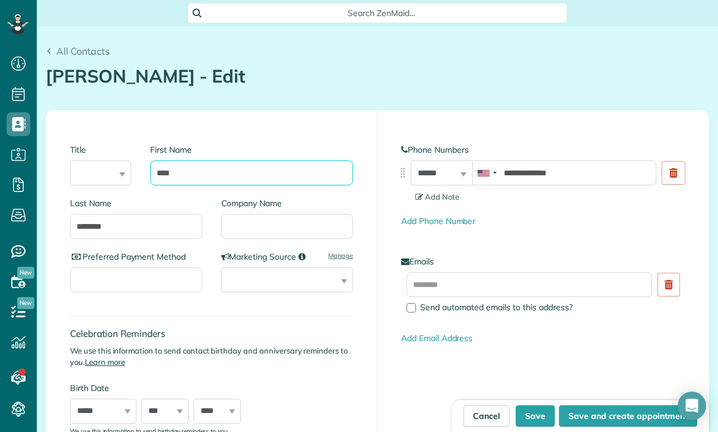
click at [280, 166] on input "****" at bounding box center [251, 172] width 203 height 25
type input "**********"
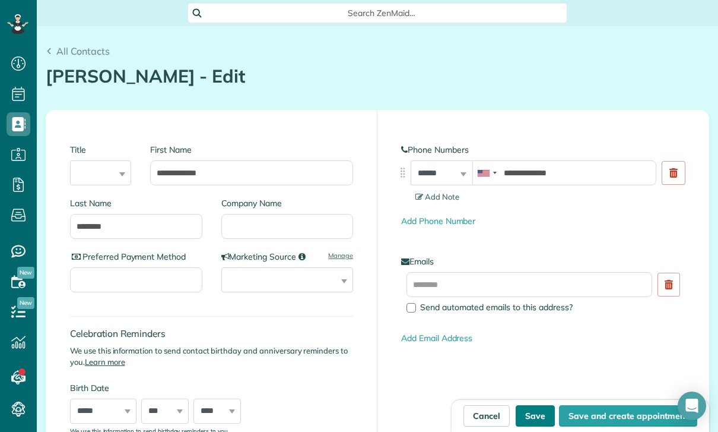
click at [542, 423] on button "Save" at bounding box center [535, 415] width 39 height 21
type input "**********"
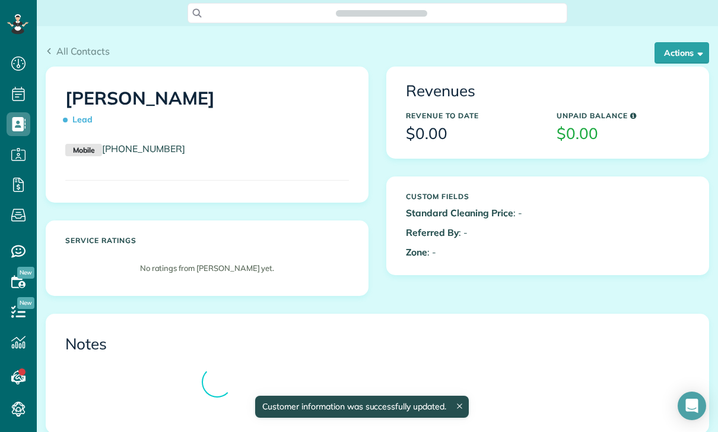
scroll to position [5, 5]
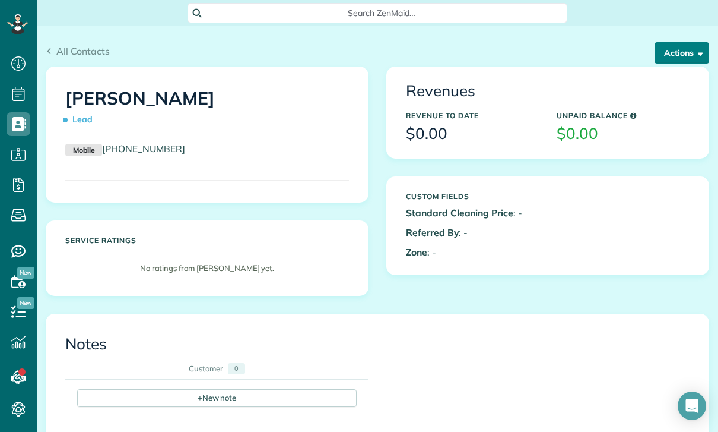
click at [680, 48] on button "Actions" at bounding box center [682, 52] width 55 height 21
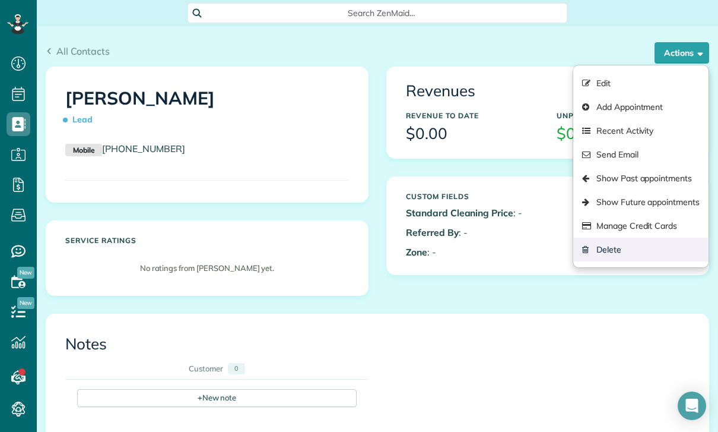
click at [615, 255] on link "Delete" at bounding box center [641, 249] width 135 height 24
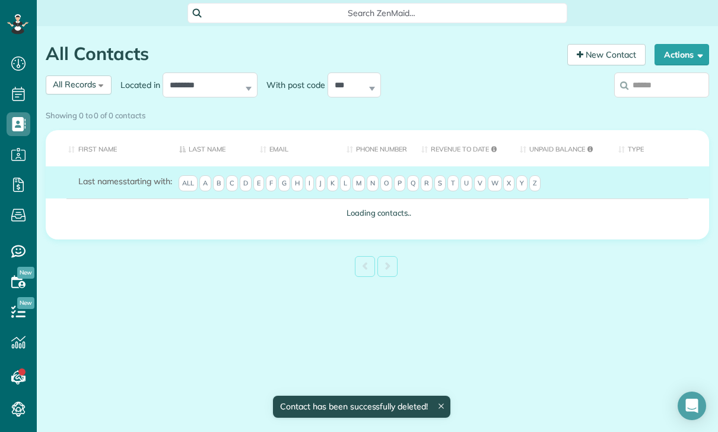
scroll to position [5, 5]
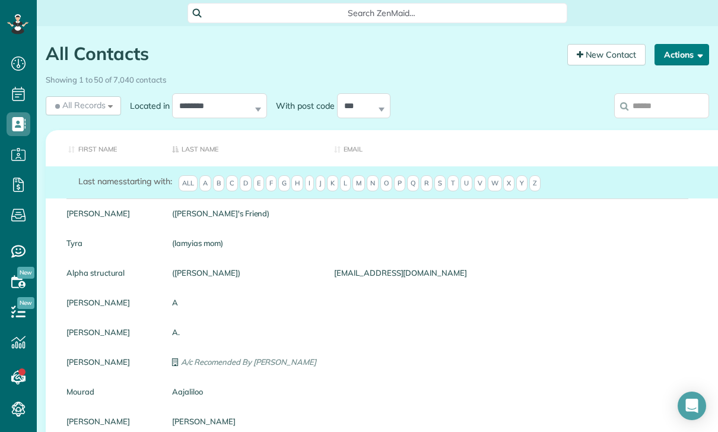
click at [689, 47] on button "Actions" at bounding box center [682, 54] width 55 height 21
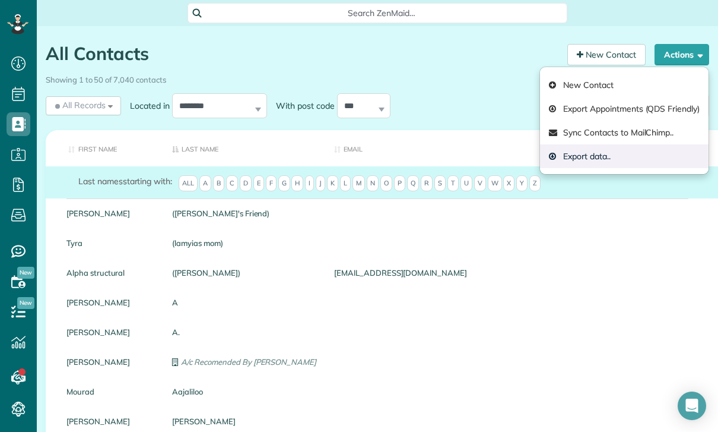
click at [585, 157] on link "Export data.." at bounding box center [624, 156] width 169 height 24
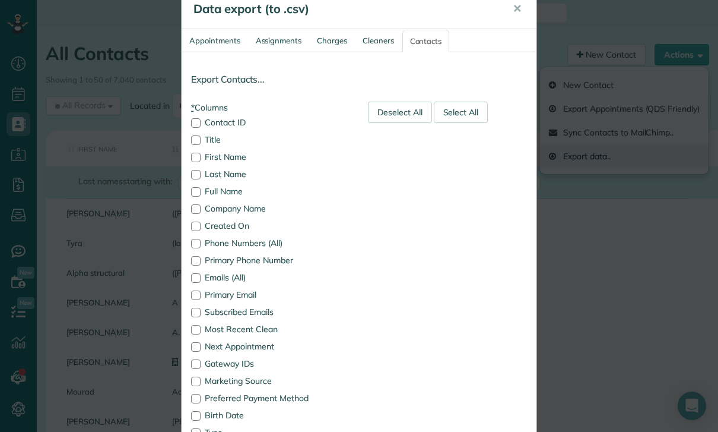
scroll to position [36, 0]
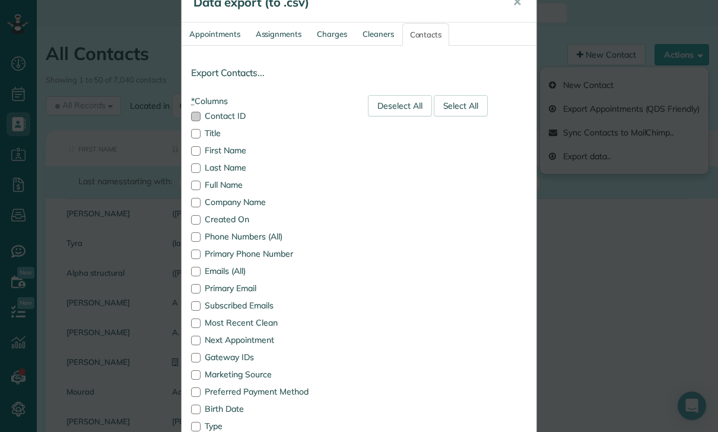
click at [224, 119] on label "Contact ID" at bounding box center [270, 116] width 159 height 8
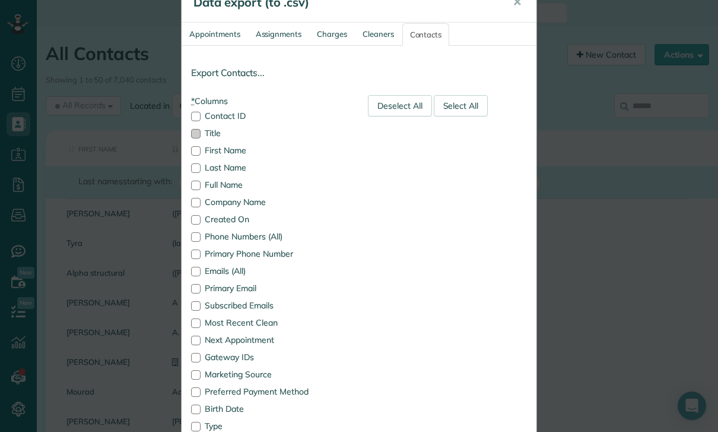
click at [213, 134] on label "Title" at bounding box center [270, 133] width 159 height 8
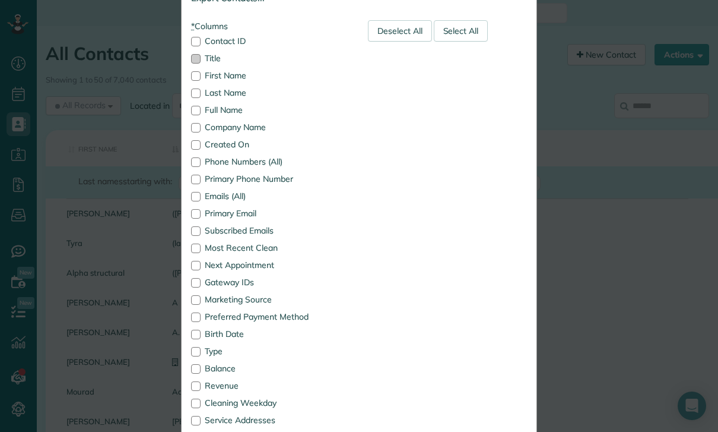
scroll to position [112, 0]
click at [234, 147] on label "Created On" at bounding box center [270, 143] width 159 height 8
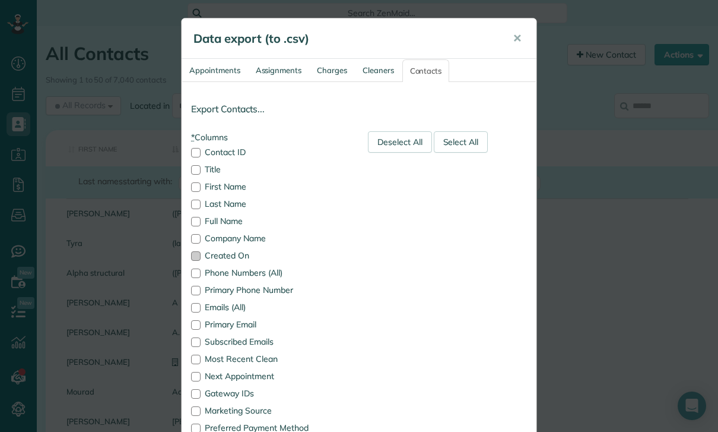
scroll to position [0, 0]
click at [521, 37] on span "✕" at bounding box center [517, 38] width 9 height 14
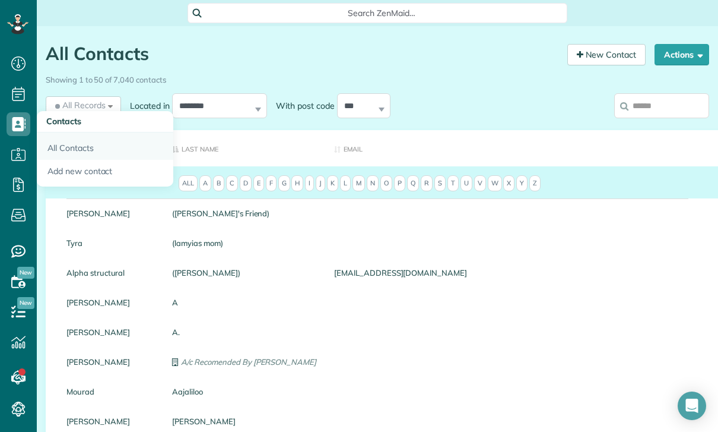
click at [61, 137] on link "All Contacts" at bounding box center [105, 145] width 137 height 27
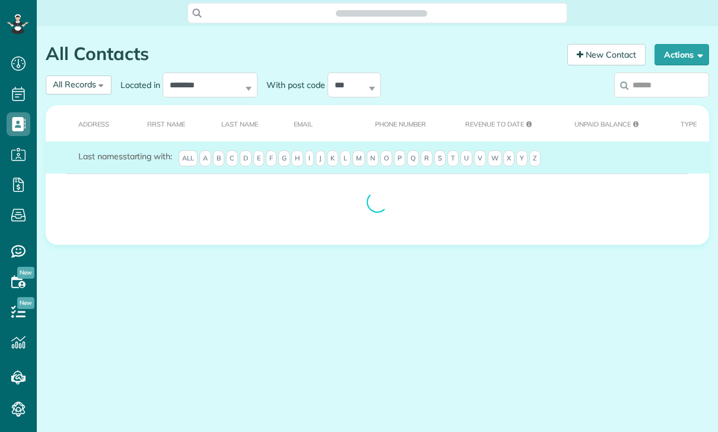
click at [23, 97] on icon at bounding box center [19, 94] width 24 height 24
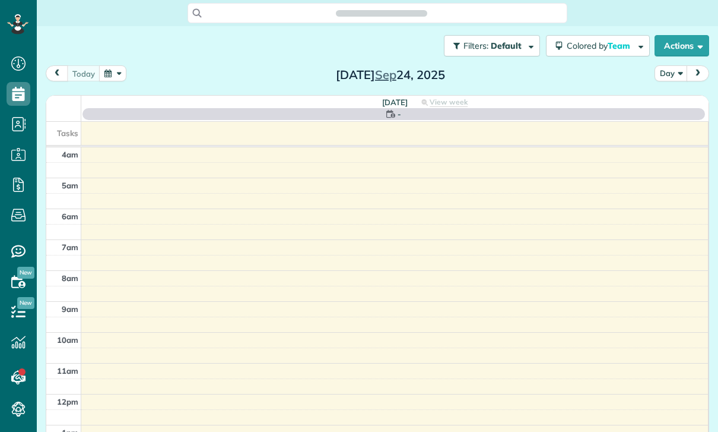
scroll to position [93, 0]
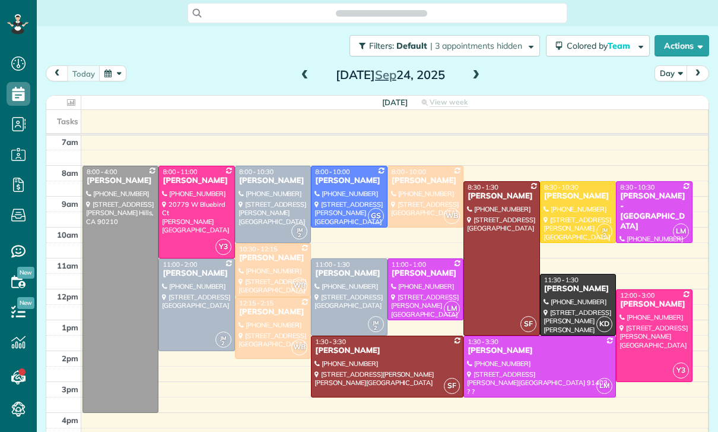
click at [115, 72] on button "button" at bounding box center [112, 73] width 27 height 16
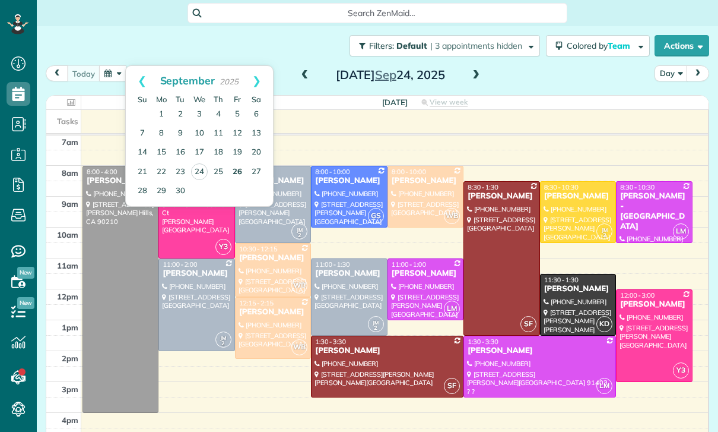
click at [237, 172] on link "26" at bounding box center [237, 172] width 19 height 19
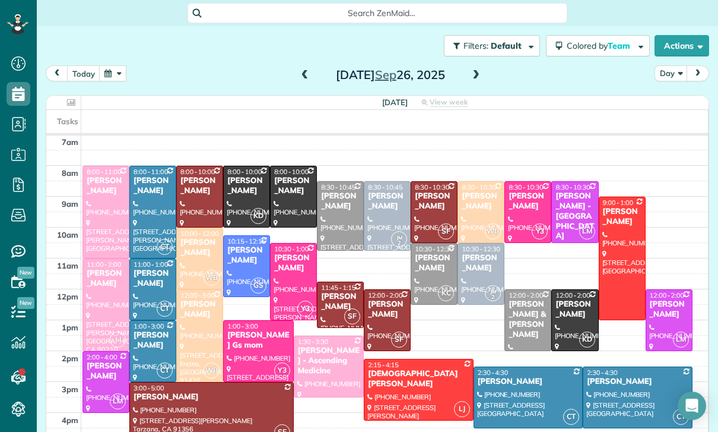
click at [480, 273] on div "[PERSON_NAME]" at bounding box center [481, 263] width 40 height 20
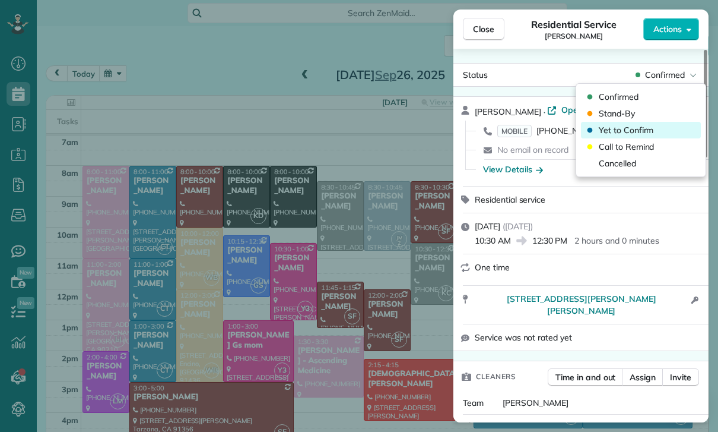
click at [630, 129] on span "Yet to Confirm" at bounding box center [626, 130] width 55 height 12
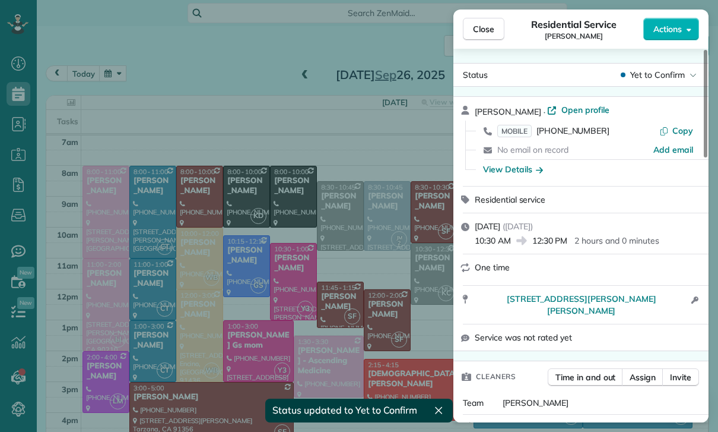
scroll to position [93, 0]
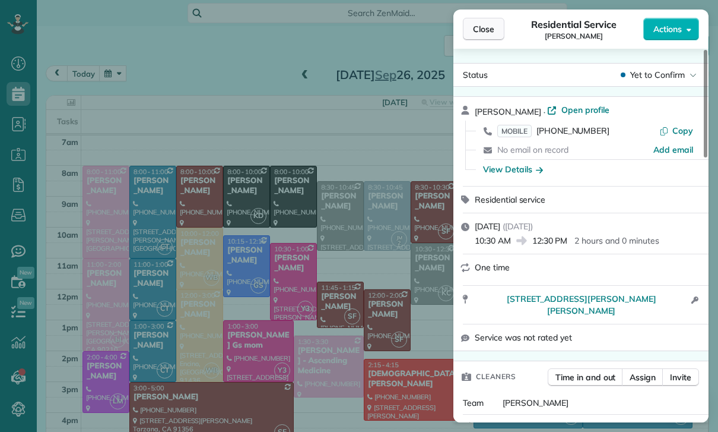
click at [484, 31] on span "Close" at bounding box center [483, 29] width 21 height 12
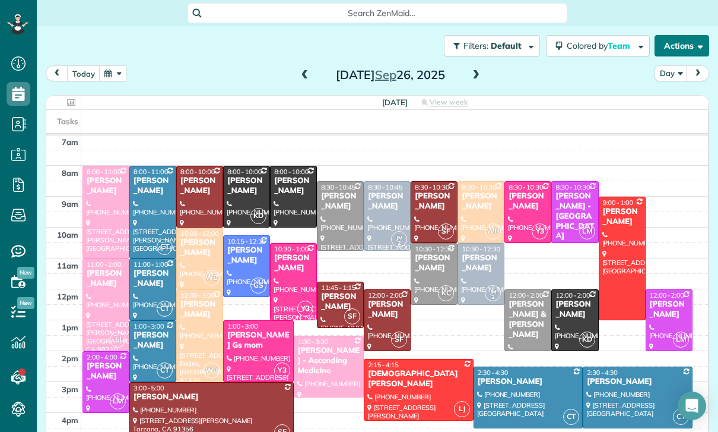
click at [672, 41] on button "Actions" at bounding box center [682, 45] width 55 height 21
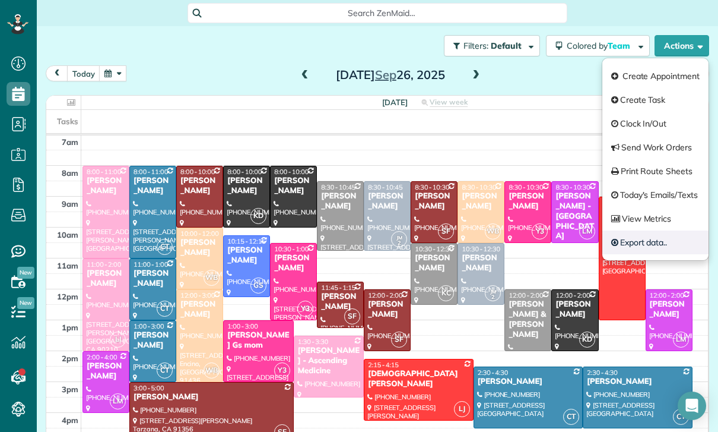
click at [653, 245] on link "Export data.." at bounding box center [656, 242] width 106 height 24
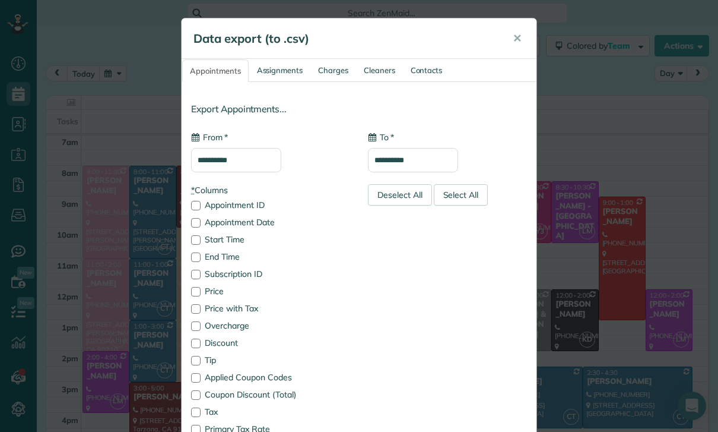
type input "**********"
click at [436, 67] on link "Contacts" at bounding box center [427, 70] width 46 height 22
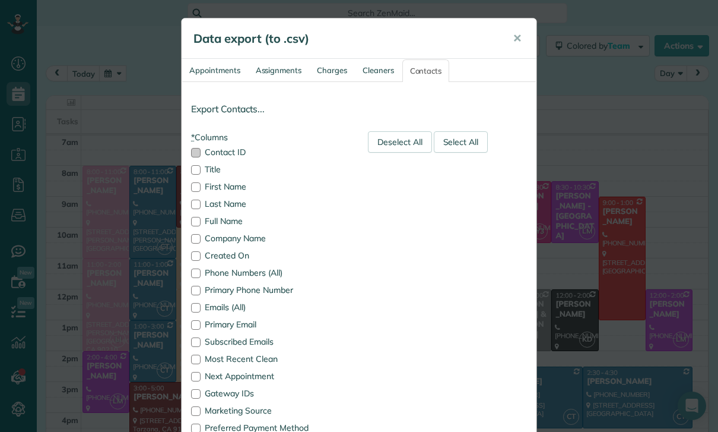
click at [220, 148] on label "Contact ID" at bounding box center [270, 152] width 159 height 8
click at [213, 166] on label "Title" at bounding box center [270, 169] width 159 height 8
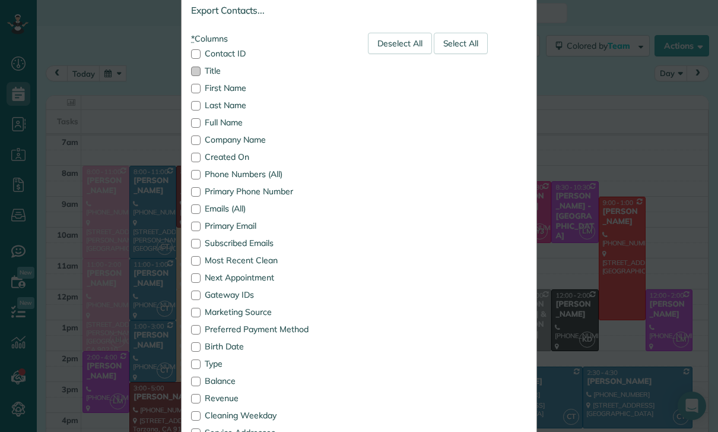
scroll to position [103, 0]
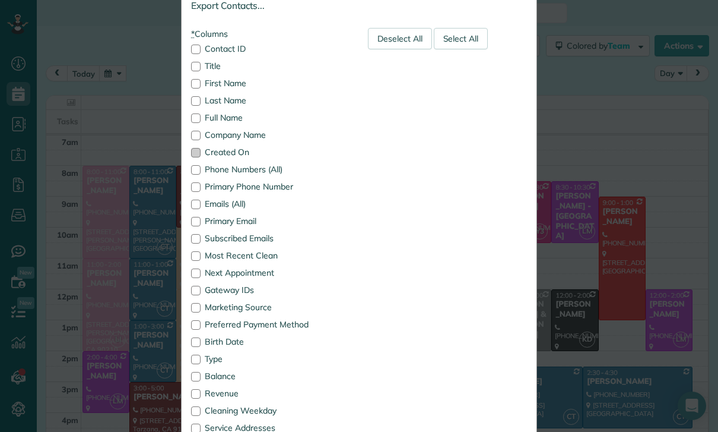
click at [224, 152] on label "Created On" at bounding box center [270, 152] width 159 height 8
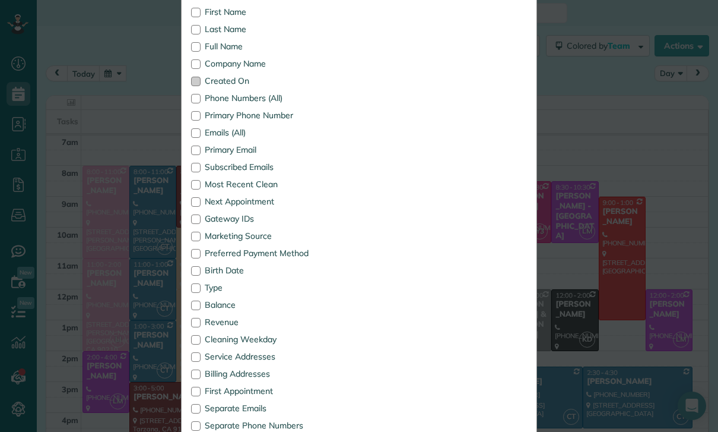
scroll to position [175, 0]
click at [258, 166] on label "Subscribed Emails" at bounding box center [270, 166] width 159 height 8
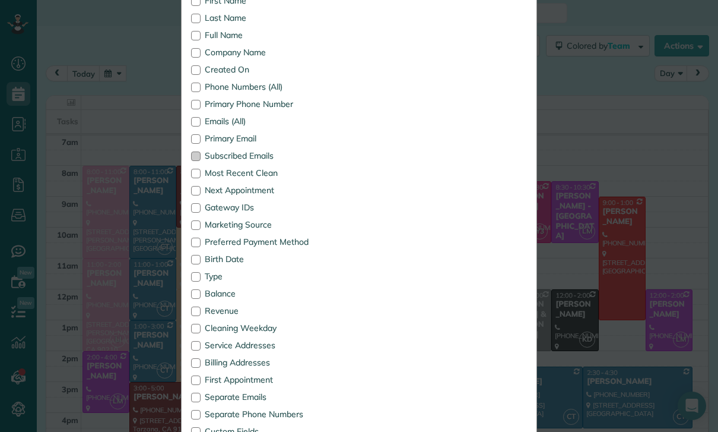
scroll to position [195, 0]
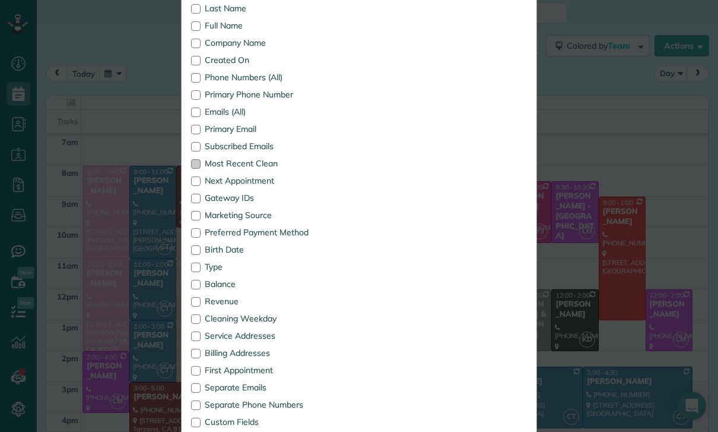
click at [265, 164] on label "Most Recent Clean" at bounding box center [270, 163] width 159 height 8
click at [264, 182] on label "Next Appointment" at bounding box center [270, 180] width 159 height 8
click at [245, 200] on label "Gateway IDs" at bounding box center [270, 198] width 159 height 8
click at [258, 211] on label "Marketing Source" at bounding box center [270, 215] width 159 height 8
click at [280, 230] on label "Preferred Payment Method" at bounding box center [270, 232] width 159 height 8
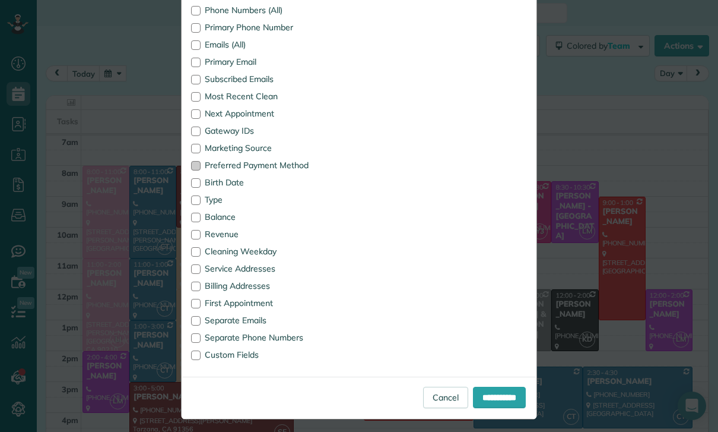
scroll to position [265, 0]
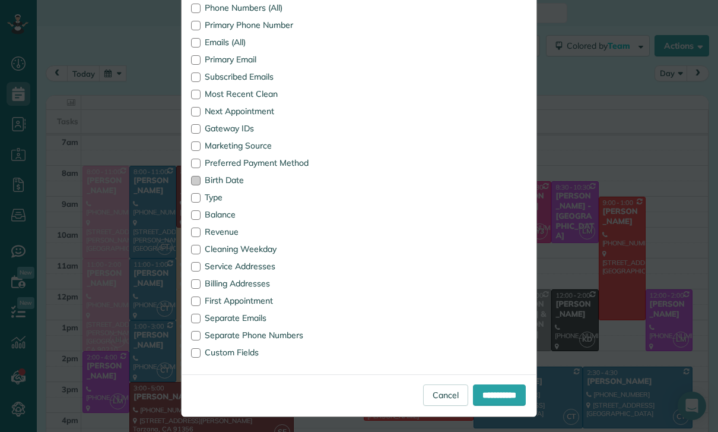
click at [230, 180] on label "Birth Date" at bounding box center [270, 180] width 159 height 8
click at [217, 199] on label "Type" at bounding box center [270, 197] width 159 height 8
click at [228, 210] on label "Balance" at bounding box center [270, 214] width 159 height 8
click at [227, 230] on label "Revenue" at bounding box center [270, 231] width 159 height 8
click at [259, 250] on label "Cleaning Weekday" at bounding box center [270, 249] width 159 height 8
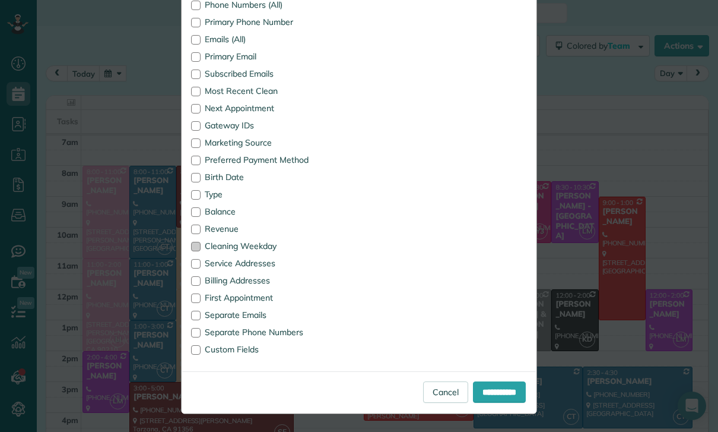
scroll to position [268, 0]
click at [503, 389] on input "**********" at bounding box center [499, 391] width 53 height 21
